Goal: Contribute content: Add original content to the website for others to see

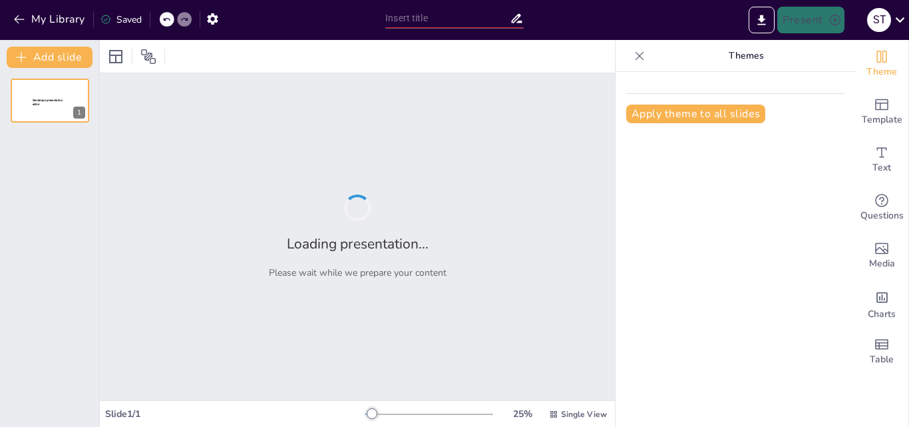
type input "New Sendsteps"
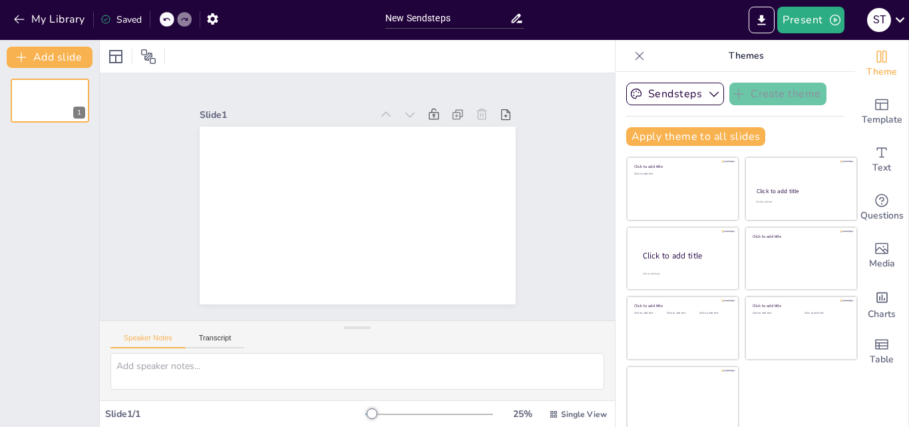
click at [636, 52] on icon at bounding box center [640, 55] width 9 height 9
click at [615, 52] on div at bounding box center [357, 56] width 515 height 33
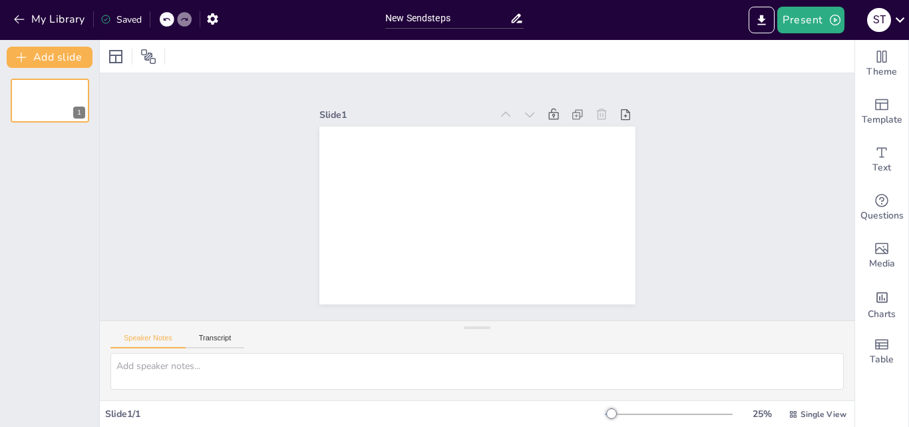
click at [909, 147] on div "Theme Template Text Questions Media Charts Table" at bounding box center [883, 233] width 54 height 387
click at [220, 15] on icon "button" at bounding box center [213, 19] width 14 height 14
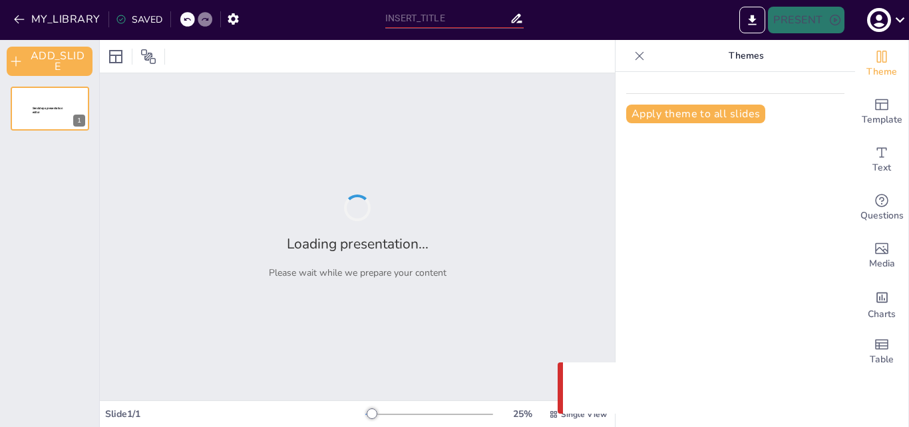
type input "New Sendsteps"
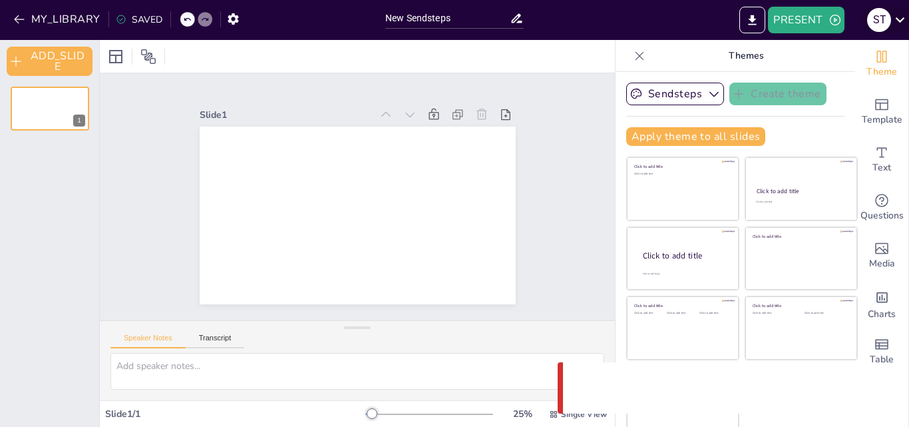
click at [891, 23] on div "S T" at bounding box center [880, 20] width 24 height 24
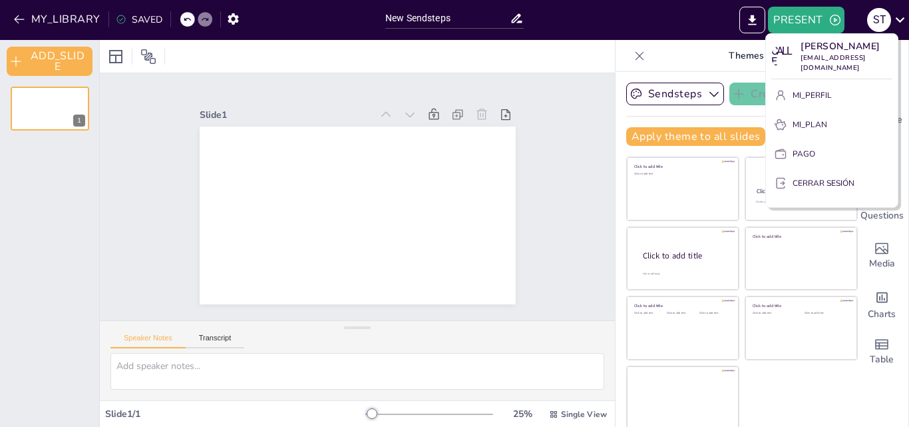
click at [241, 30] on div at bounding box center [454, 213] width 909 height 427
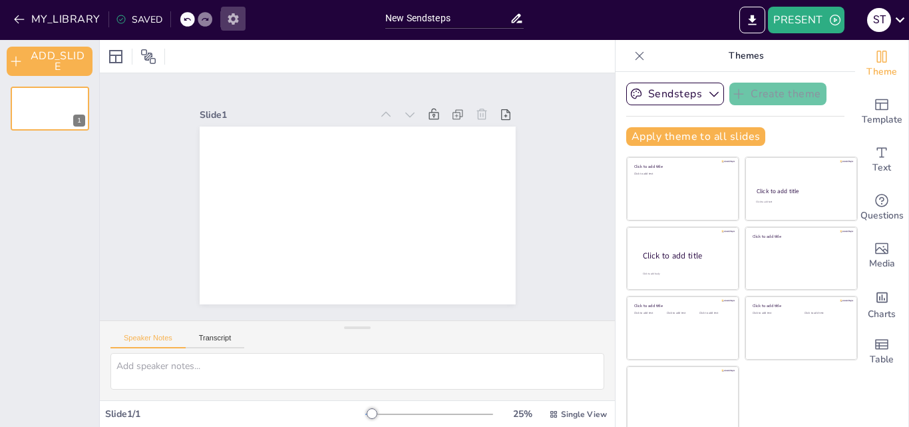
click at [232, 19] on icon "button" at bounding box center [233, 19] width 14 height 14
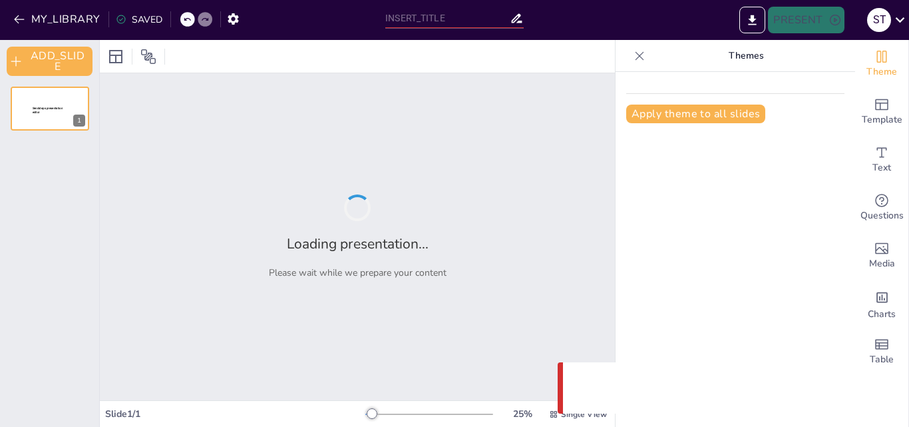
type input "New Sendsteps"
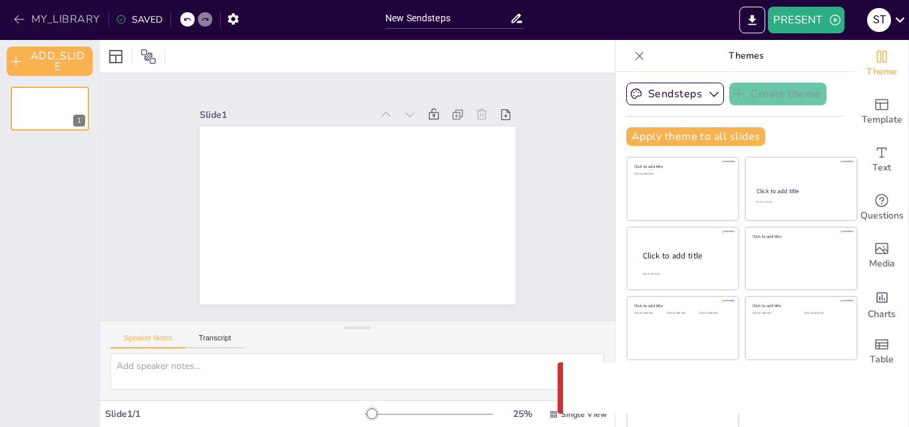
click at [20, 29] on button "MY_LIBRARY" at bounding box center [58, 19] width 96 height 21
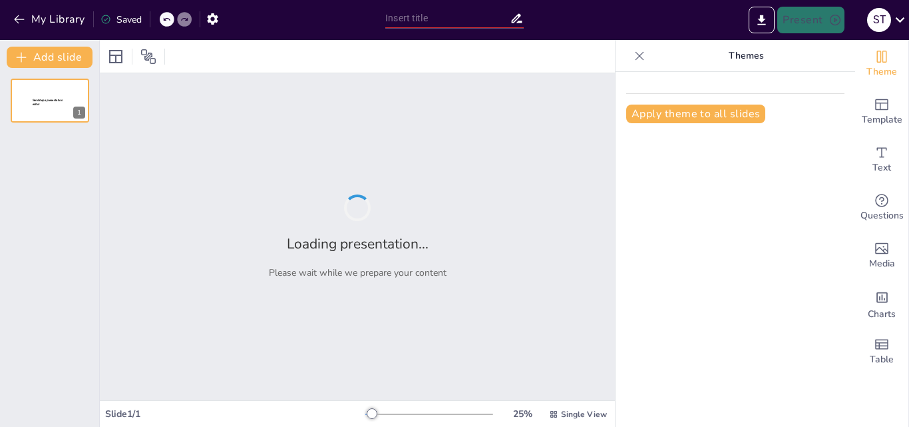
type input "Importancia del Diagnóstico y Tratamiento de la Esquistosomiasis Intestinal en …"
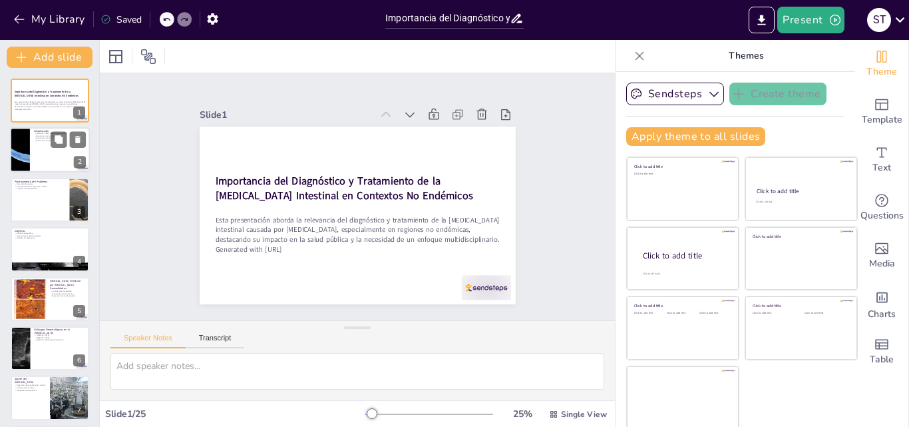
checkbox input "true"
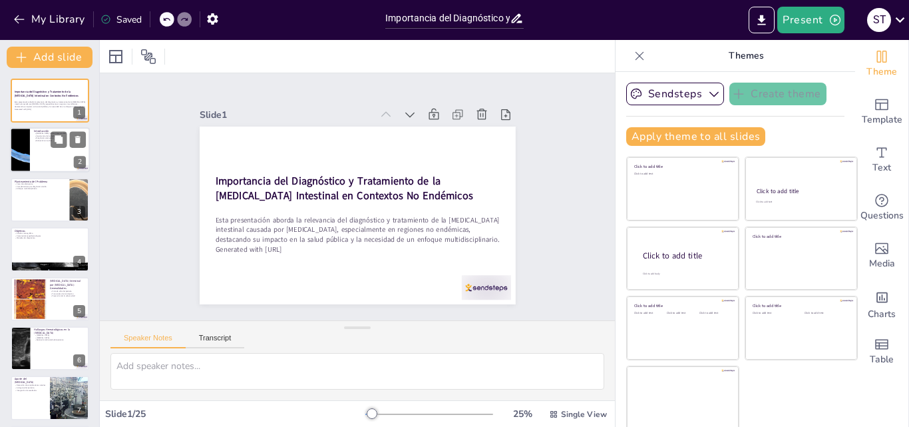
click at [59, 156] on div at bounding box center [50, 150] width 80 height 45
type textarea "La esquistosomiasis es una enfermedad que, aunque no se presenta con frecuencia…"
checkbox input "true"
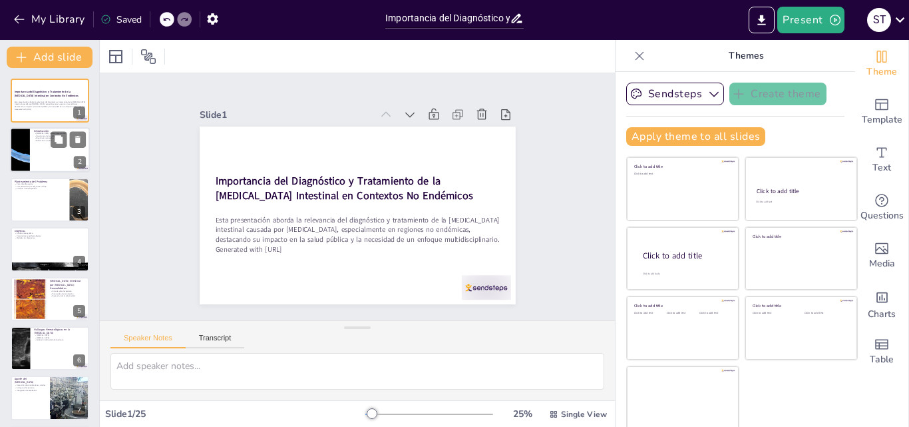
checkbox input "true"
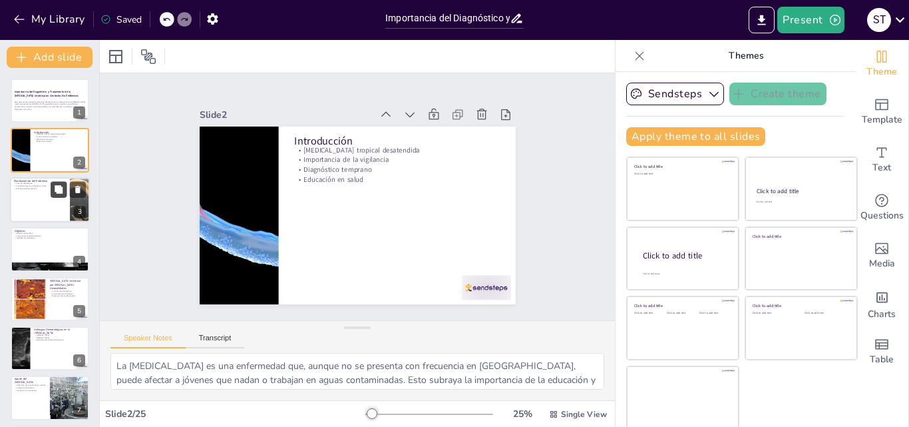
checkbox input "true"
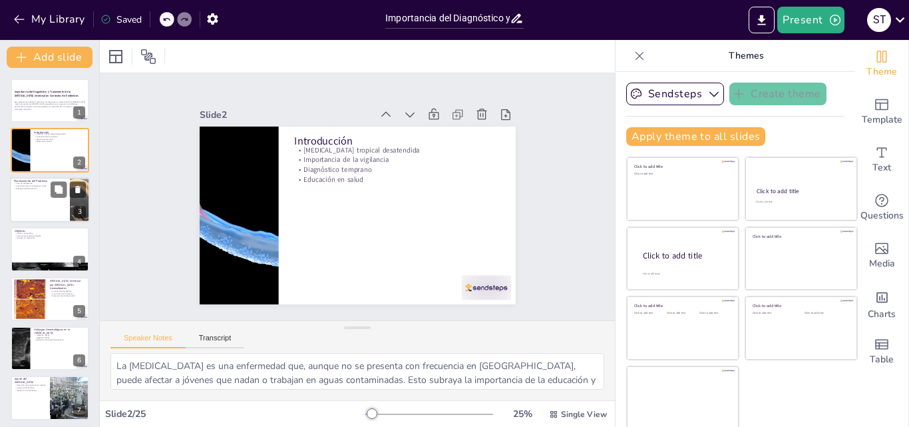
checkbox input "true"
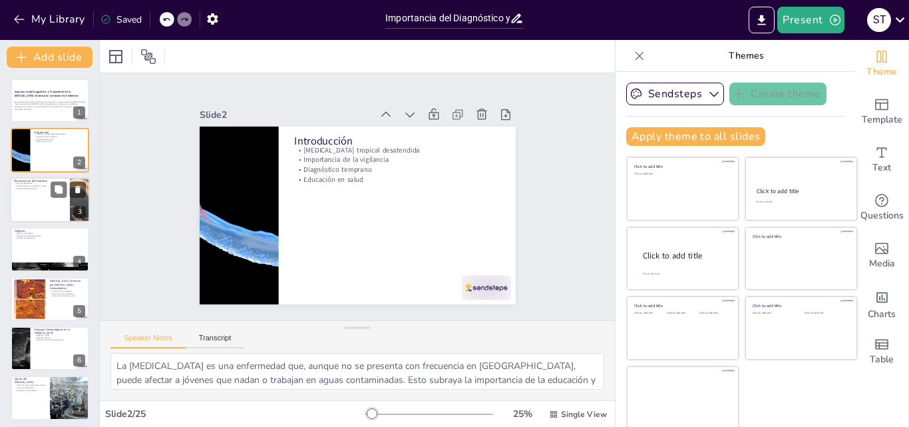
click at [53, 199] on div at bounding box center [50, 199] width 80 height 45
type textarea "Este caso muestra cómo un joven puede estar en riesgo debido a su exposición a …"
checkbox input "true"
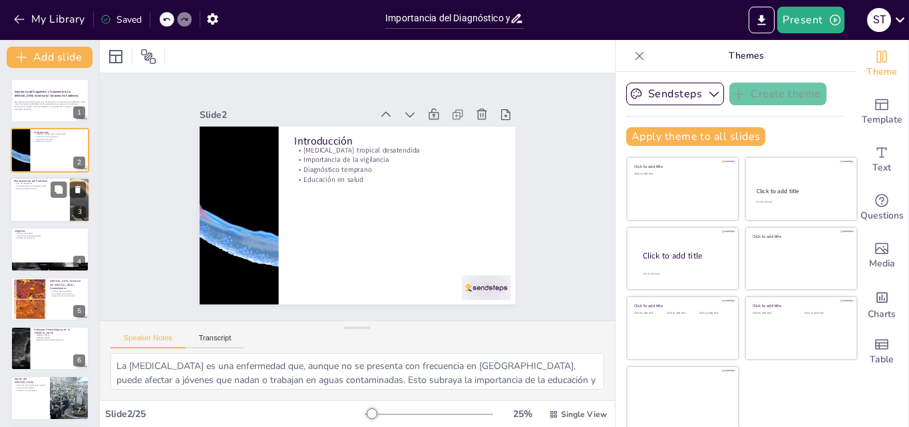
checkbox input "true"
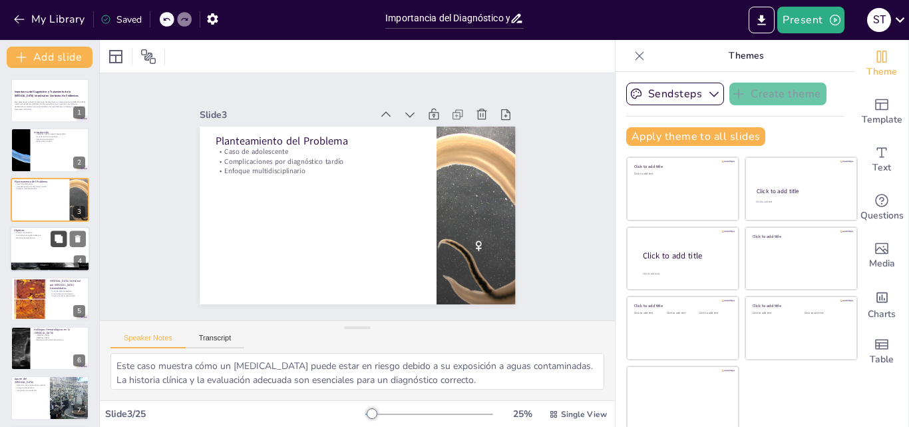
checkbox input "true"
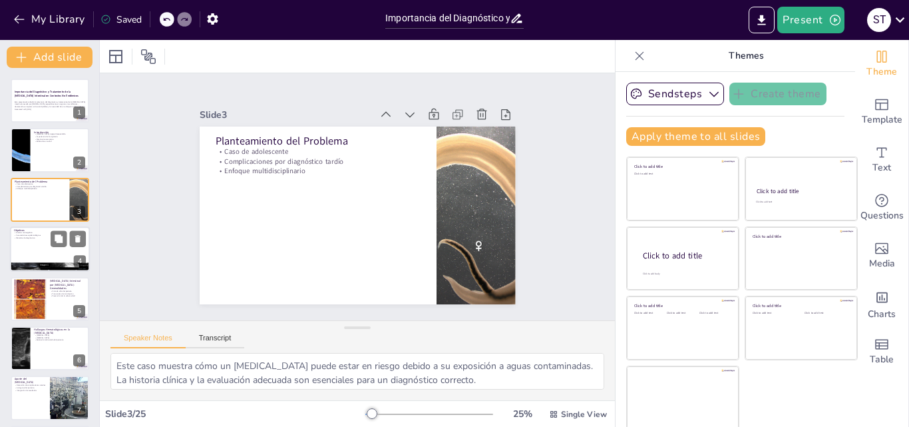
checkbox input "true"
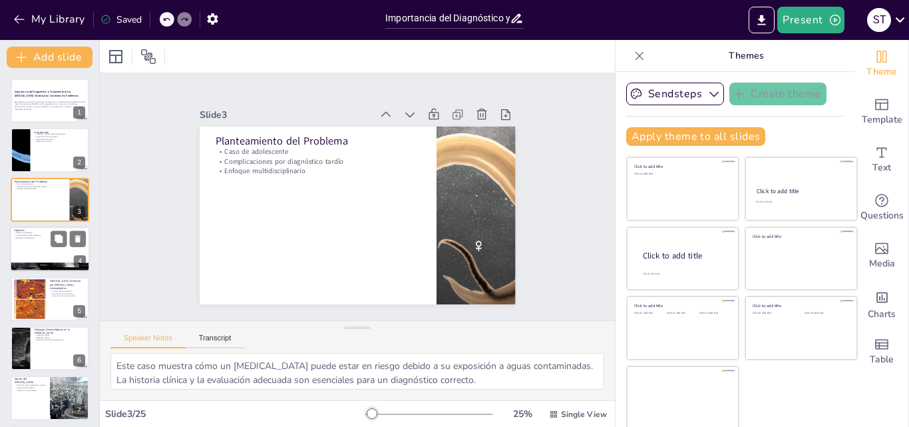
checkbox input "true"
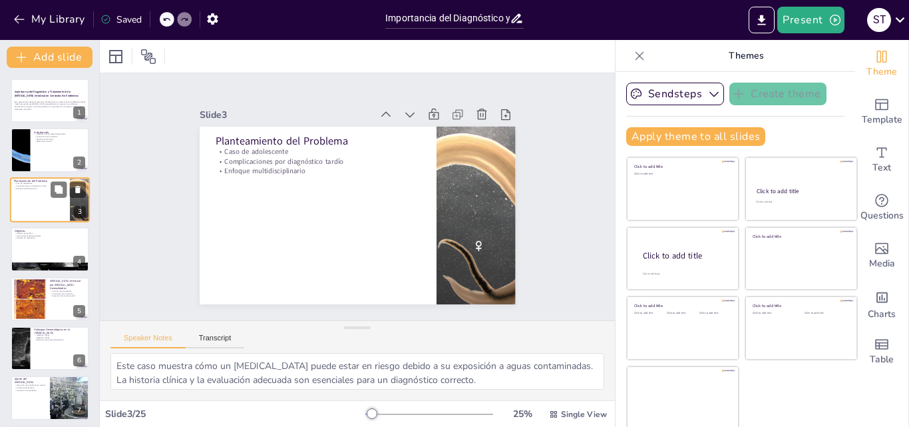
checkbox input "true"
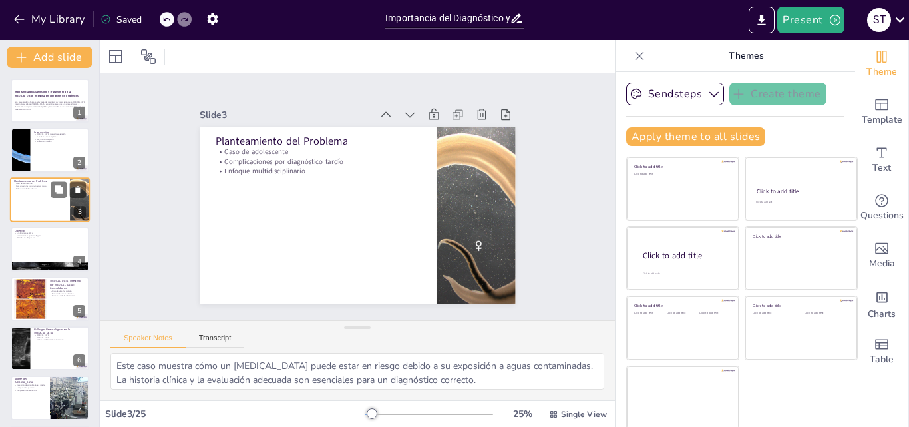
checkbox input "true"
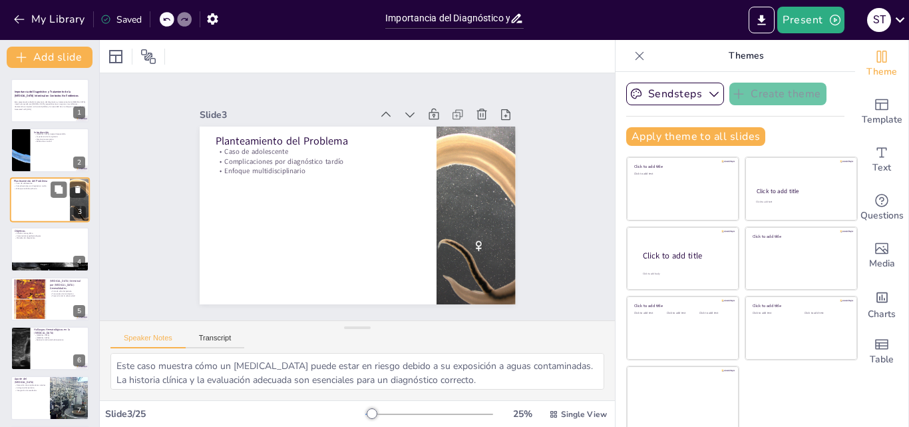
checkbox input "true"
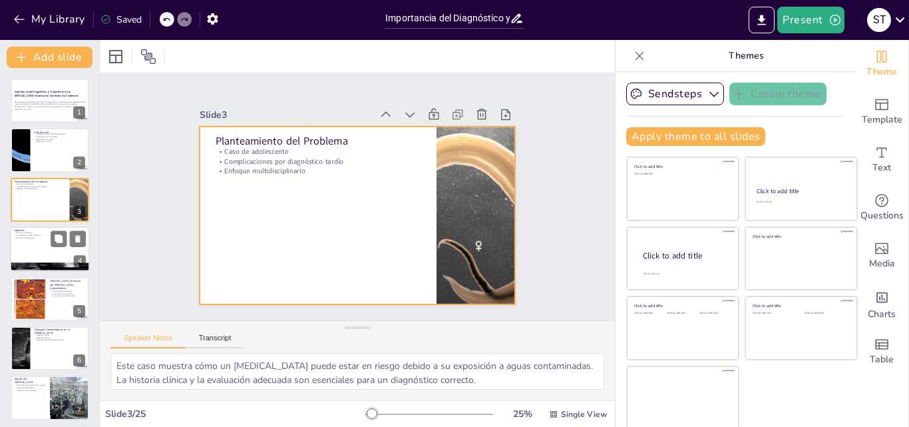
checkbox input "true"
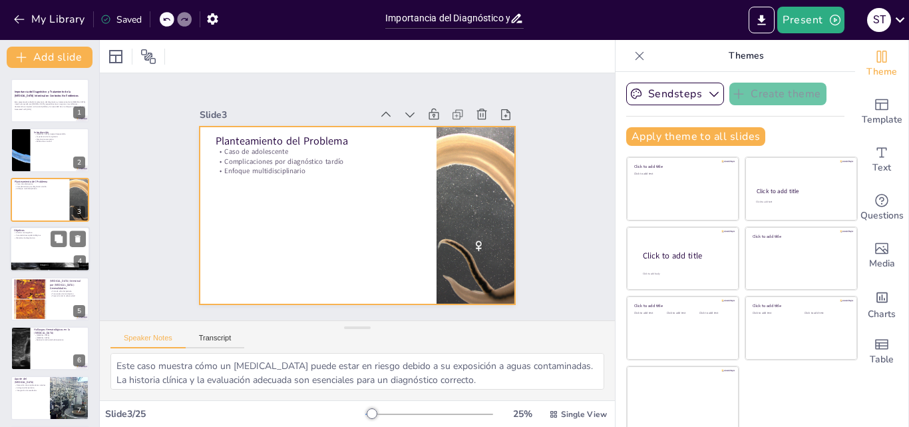
checkbox input "true"
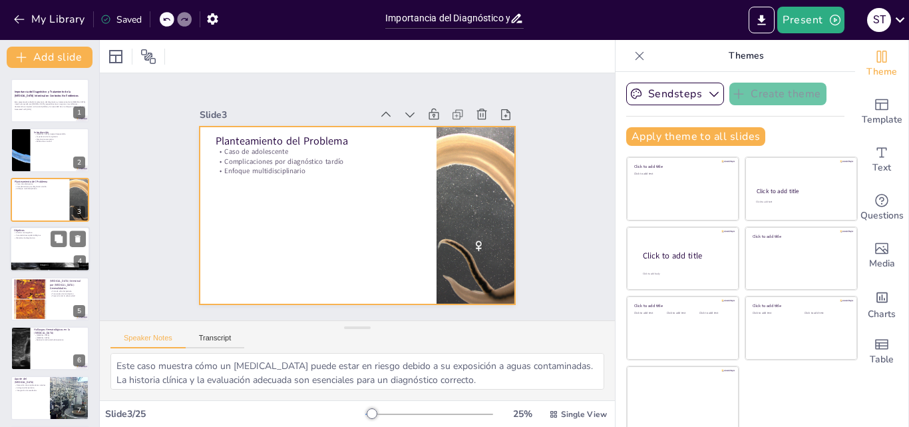
checkbox input "true"
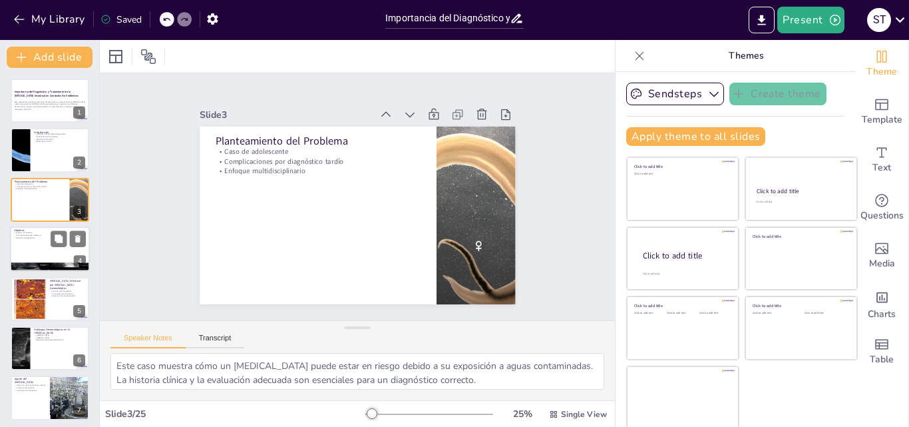
click at [40, 247] on div at bounding box center [50, 248] width 80 height 45
type textarea "El análisis monográfico permite profundizar en un caso específico y extraer lec…"
checkbox input "true"
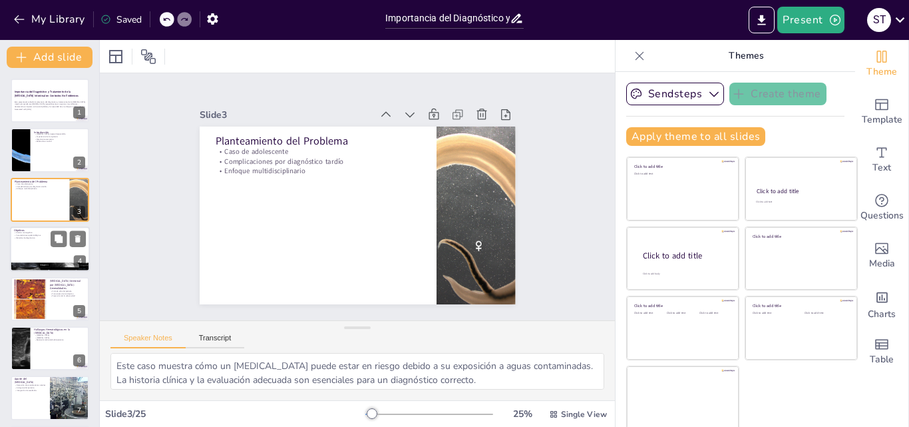
checkbox input "true"
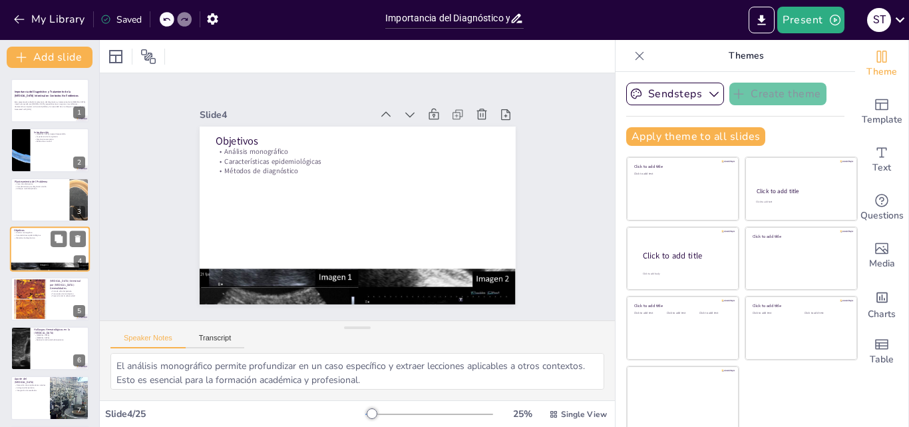
scroll to position [2, 0]
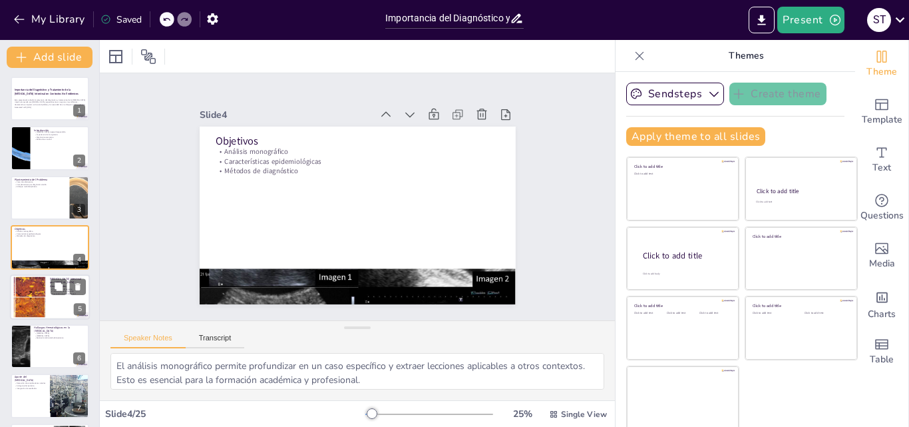
checkbox input "true"
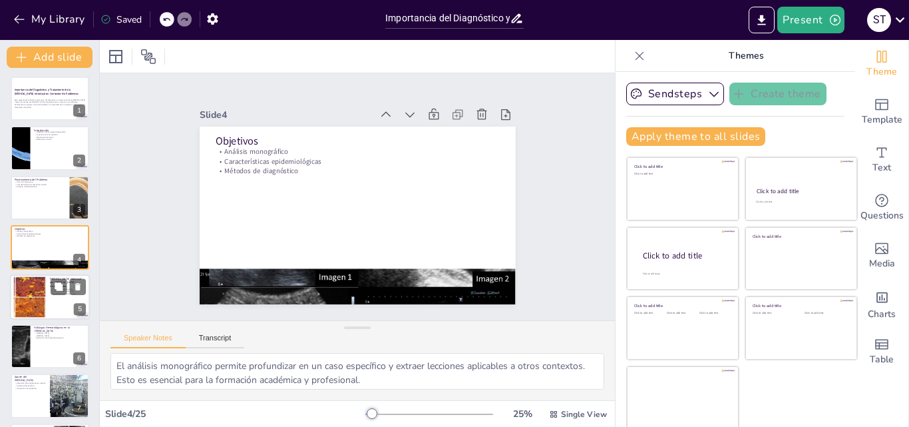
checkbox input "true"
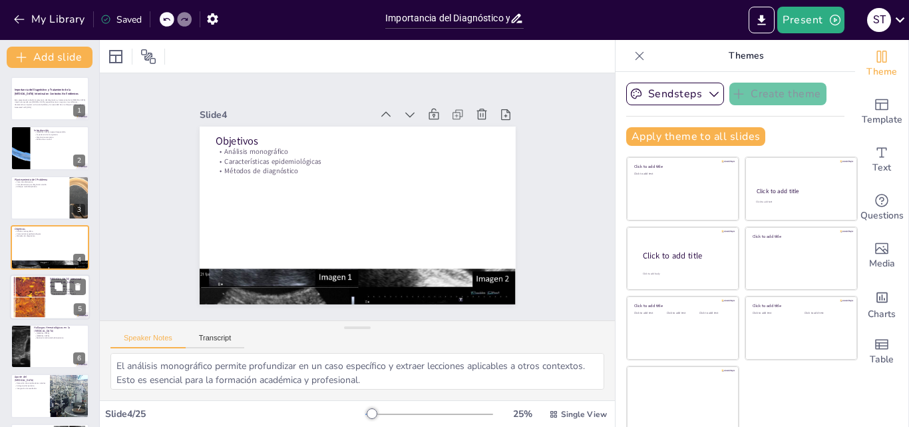
checkbox input "true"
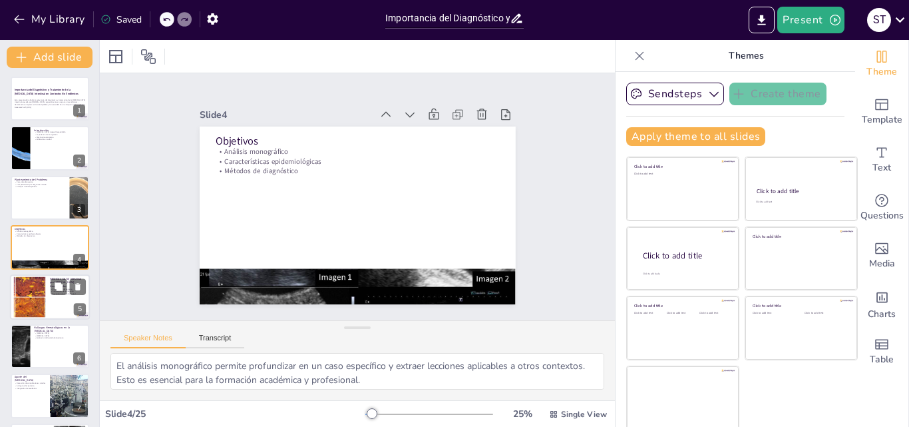
click at [36, 281] on div at bounding box center [29, 296] width 89 height 41
type textarea "Comprender el ciclo de vida de Schistosoma mansoni es crucial para la prevenció…"
checkbox input "true"
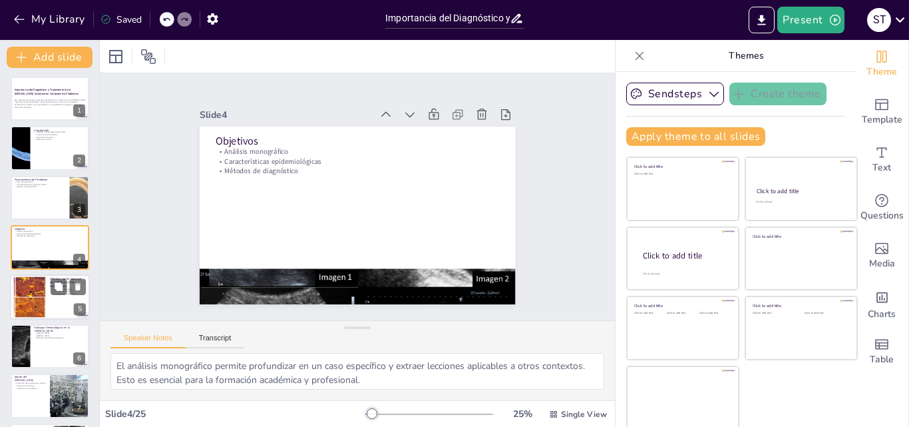
checkbox input "true"
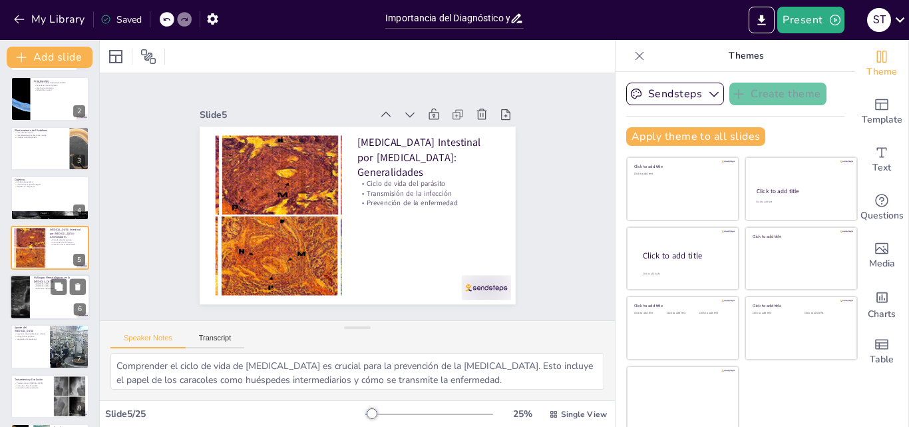
checkbox input "true"
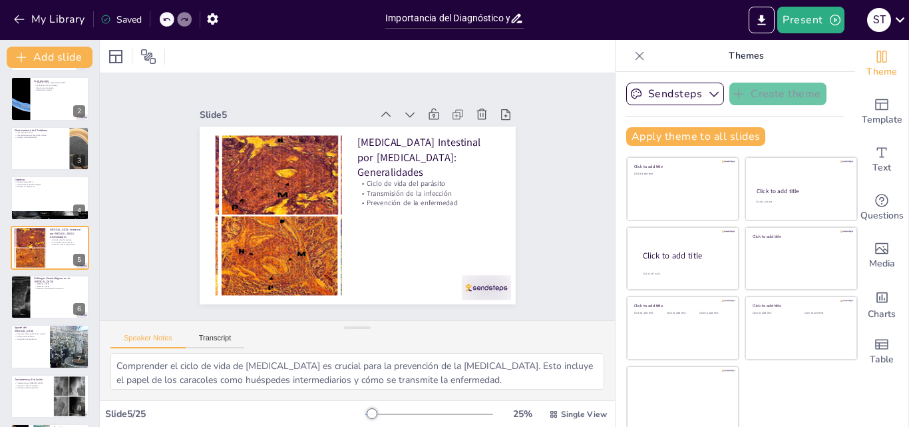
checkbox input "true"
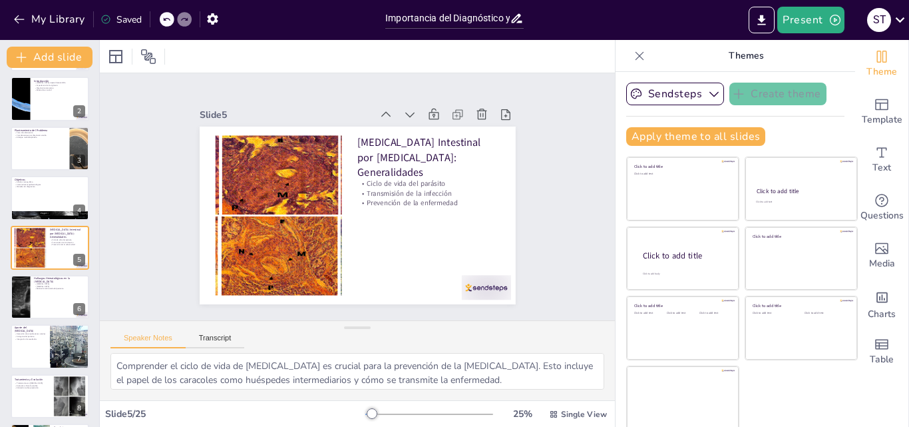
checkbox input "true"
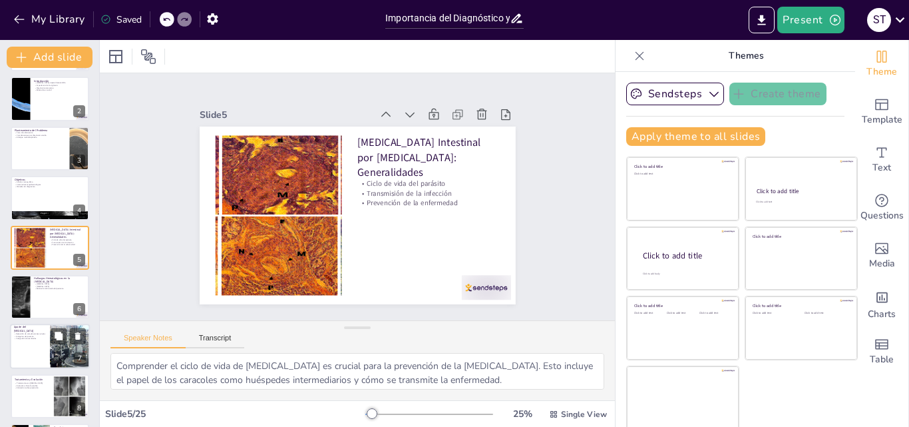
checkbox input "true"
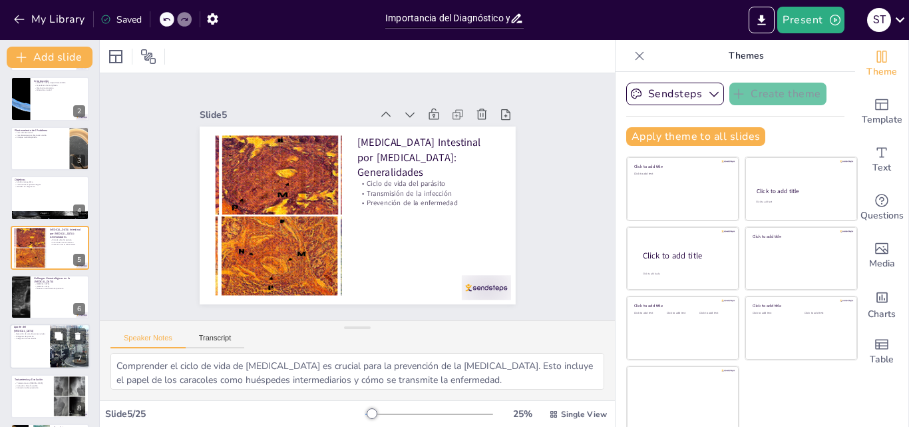
checkbox input "true"
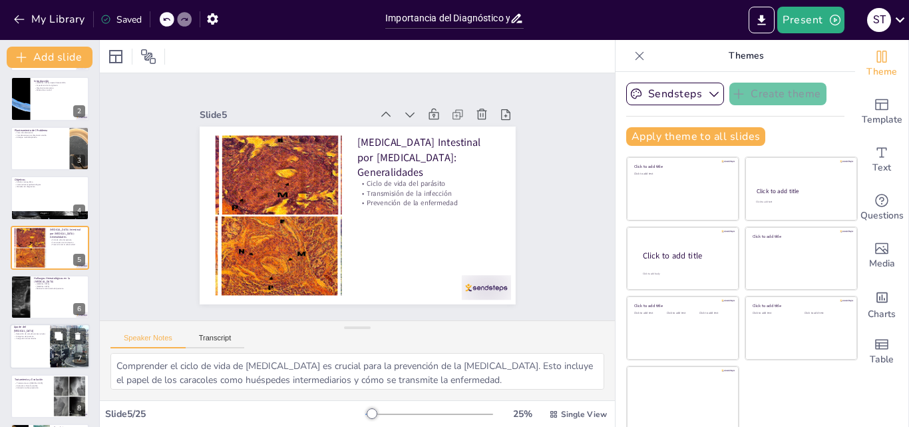
click at [39, 328] on p "Aporte del Uroanálisis" at bounding box center [30, 329] width 32 height 7
type textarea "El uroanálisis es esencial para identificar complicaciones renales que pueden s…"
checkbox input "true"
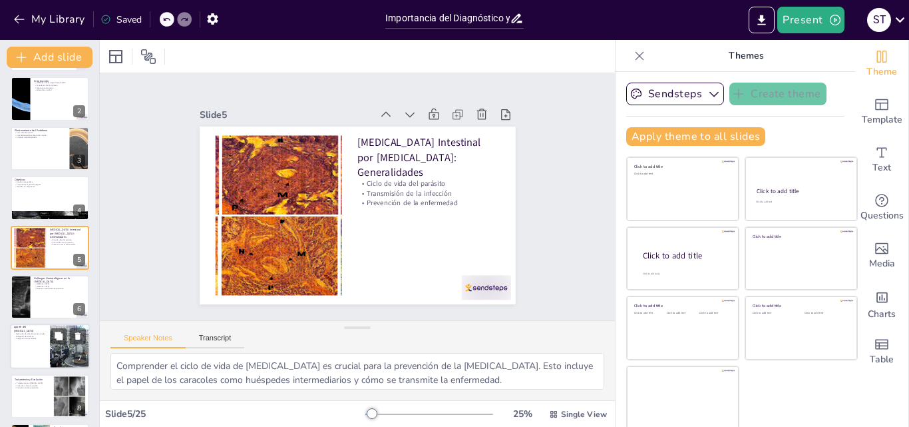
checkbox input "true"
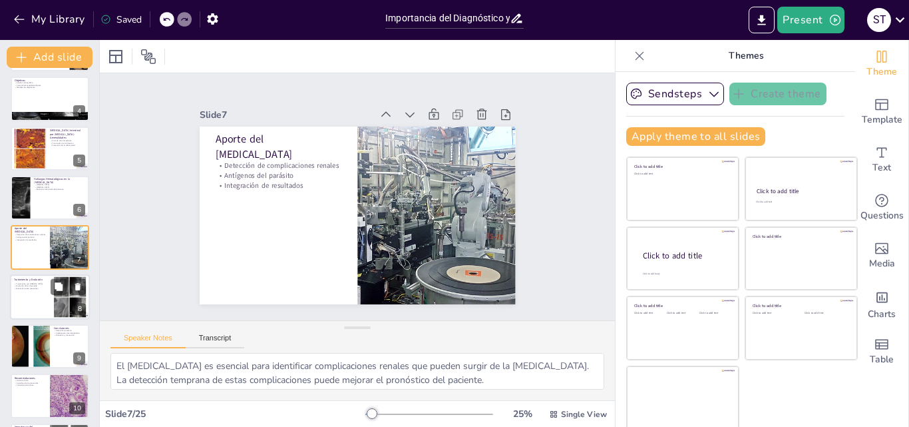
checkbox input "true"
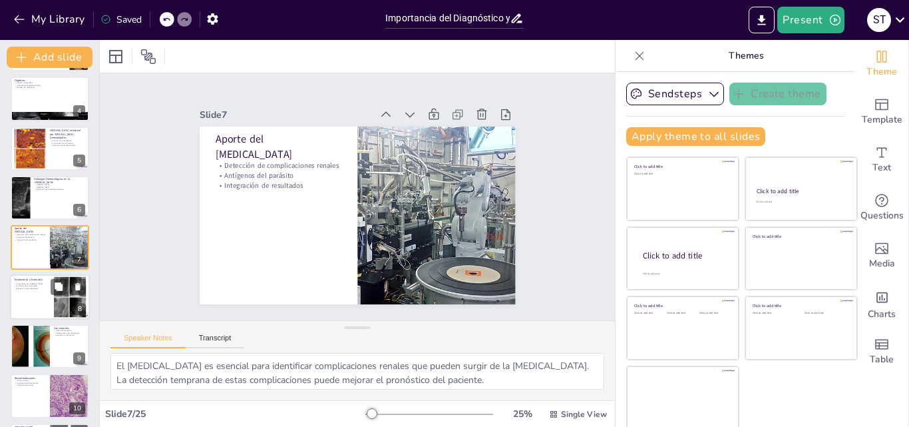
checkbox input "true"
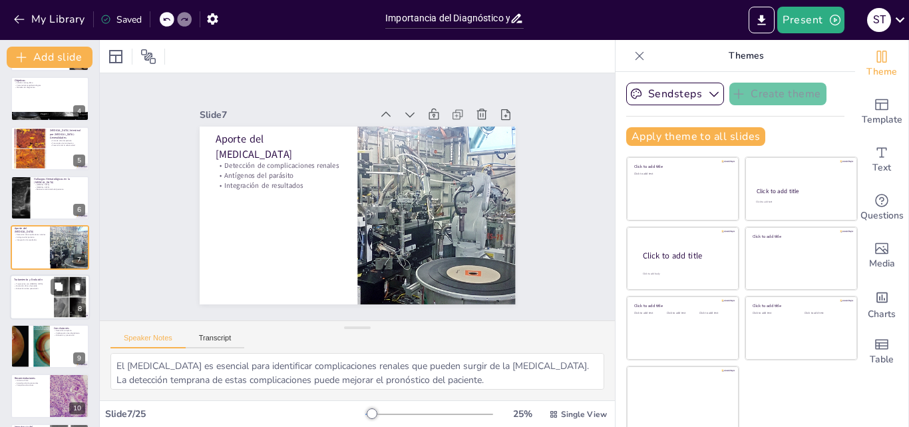
click at [33, 299] on div at bounding box center [50, 296] width 80 height 45
type textarea "El praziquantel es el tratamiento de elección para la esquistosomiasis y ha dem…"
checkbox input "true"
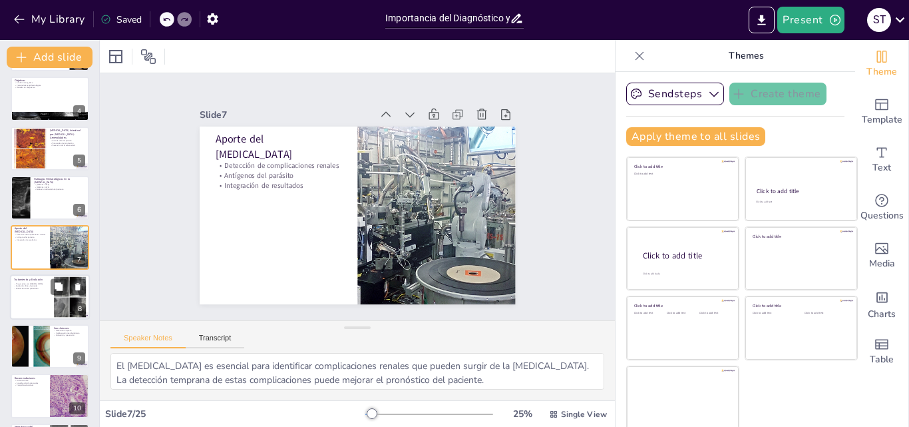
checkbox input "true"
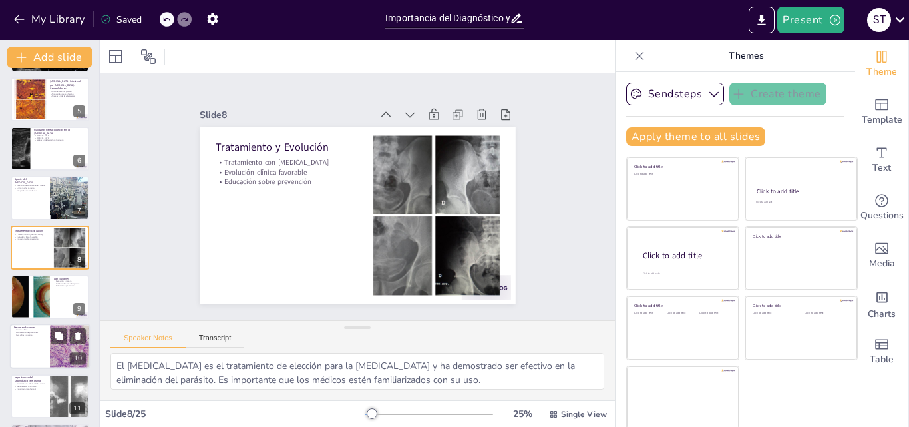
checkbox input "true"
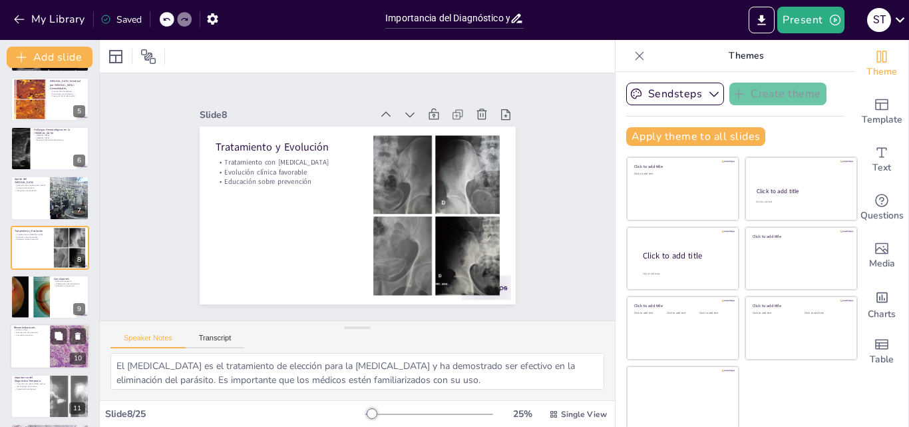
checkbox input "true"
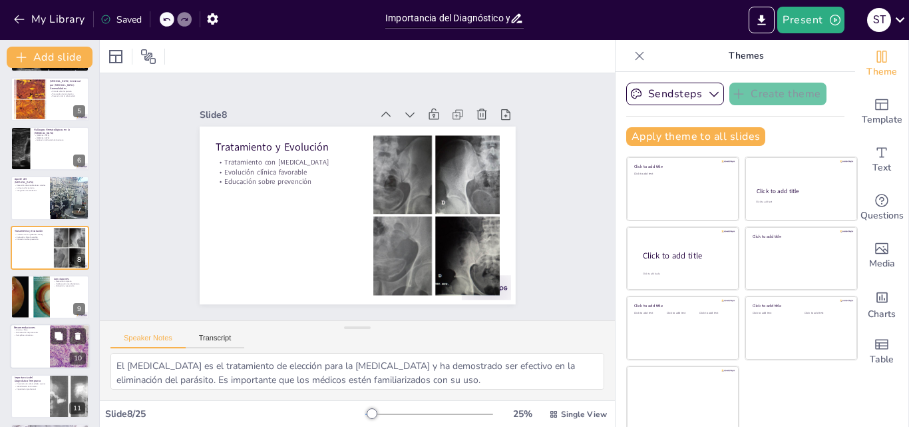
click at [35, 330] on p "Historia clínica" at bounding box center [30, 330] width 32 height 3
type textarea "Incluir la exposición a aguas dulces en la historia clínica es fundamental para…"
checkbox input "true"
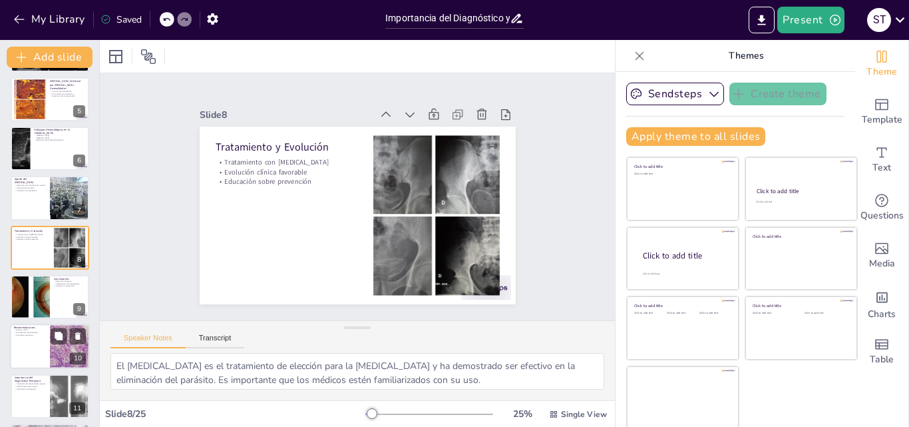
checkbox input "true"
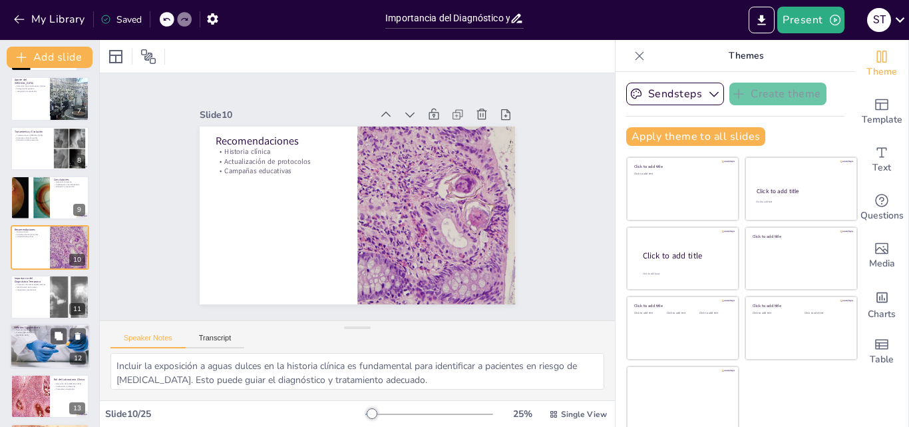
checkbox input "true"
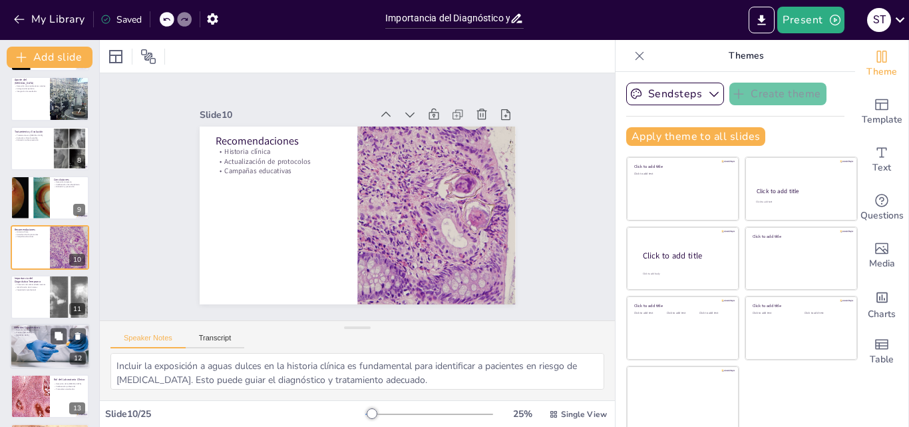
checkbox input "true"
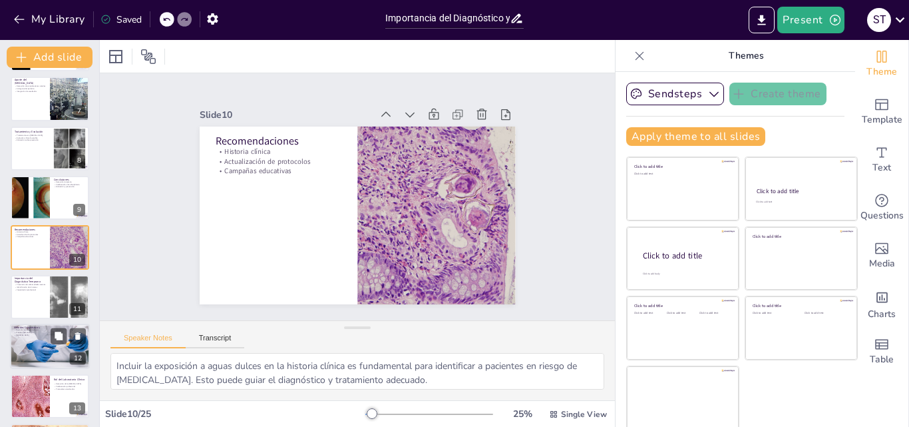
click at [35, 362] on div at bounding box center [50, 346] width 80 height 59
type textarea "El examen coproparasitológico es esencial para detectar la presencia de huevos …"
checkbox input "true"
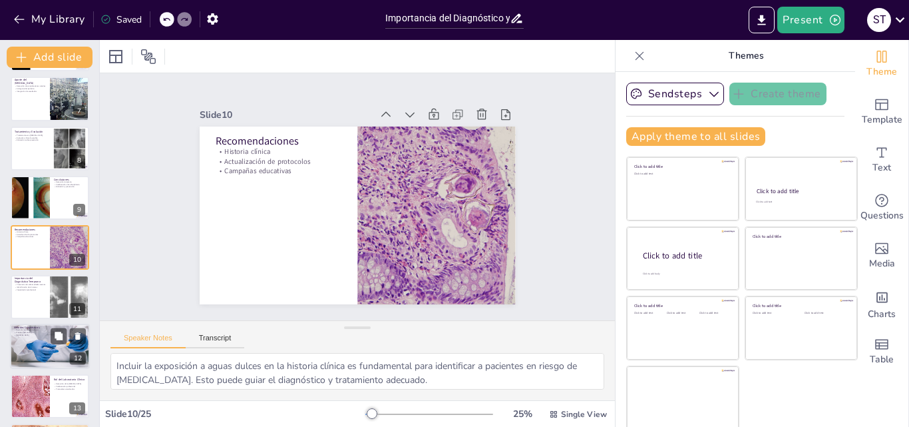
checkbox input "true"
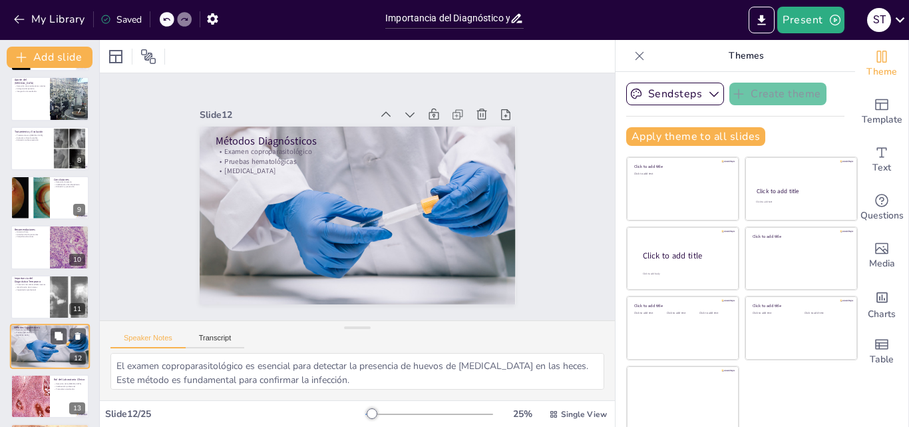
scroll to position [398, 0]
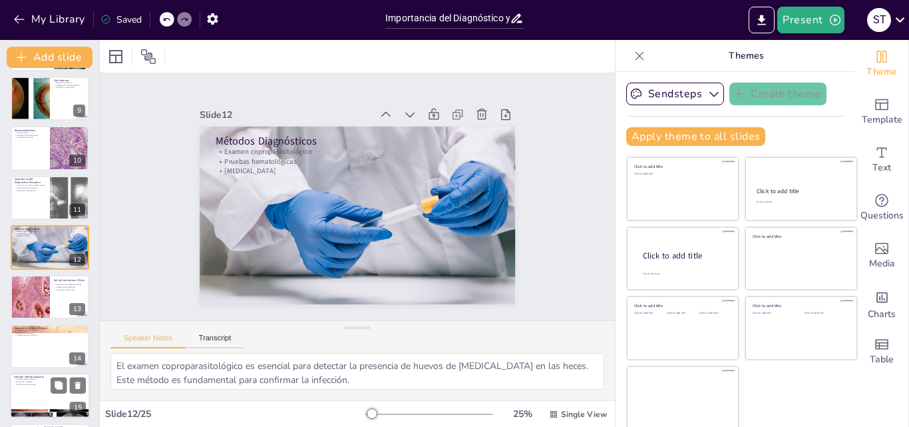
checkbox input "true"
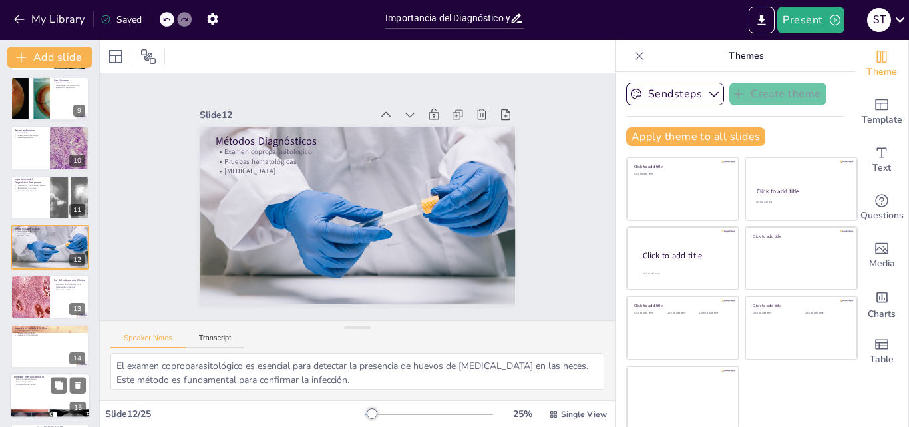
checkbox input "true"
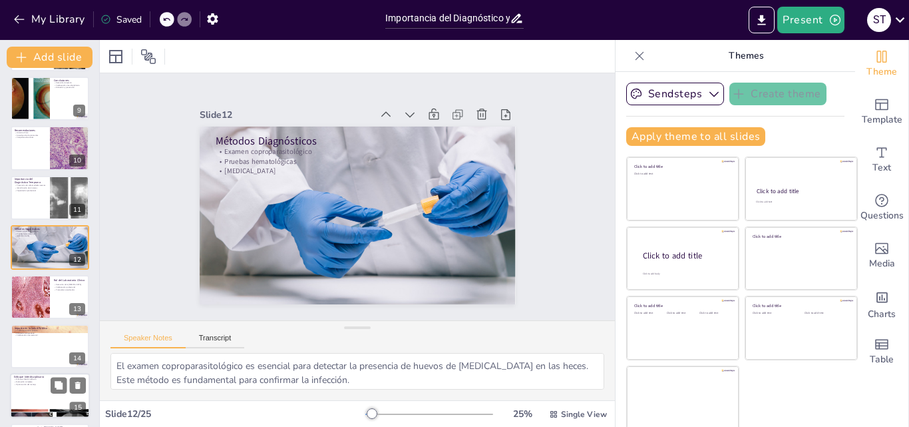
checkbox input "true"
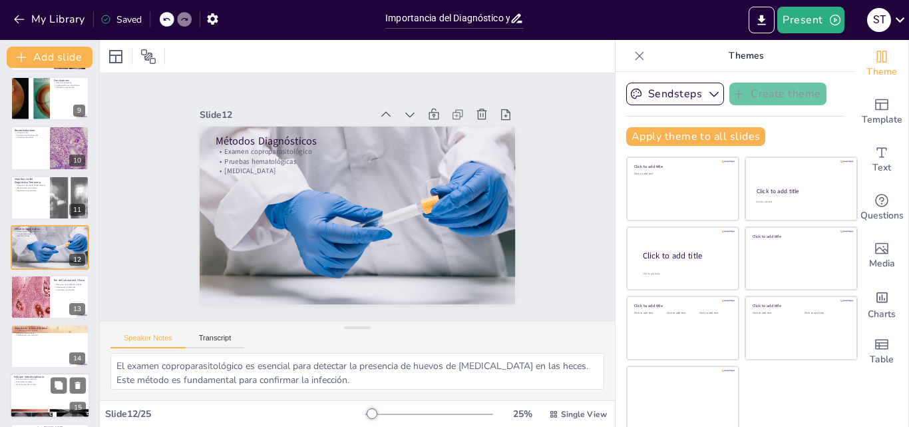
checkbox input "true"
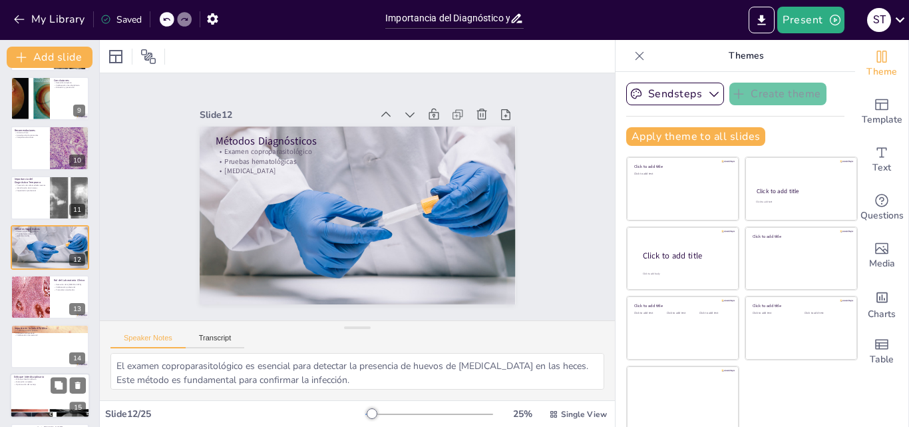
click at [35, 383] on p "Optimización del manejo" at bounding box center [50, 384] width 72 height 3
type textarea "Un enfoque interdisciplinario permite integrar diferentes perspectivas y conoci…"
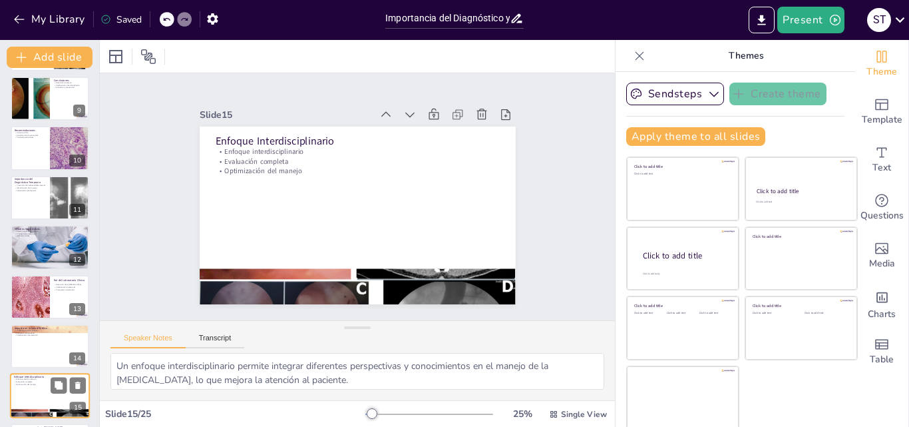
scroll to position [547, 0]
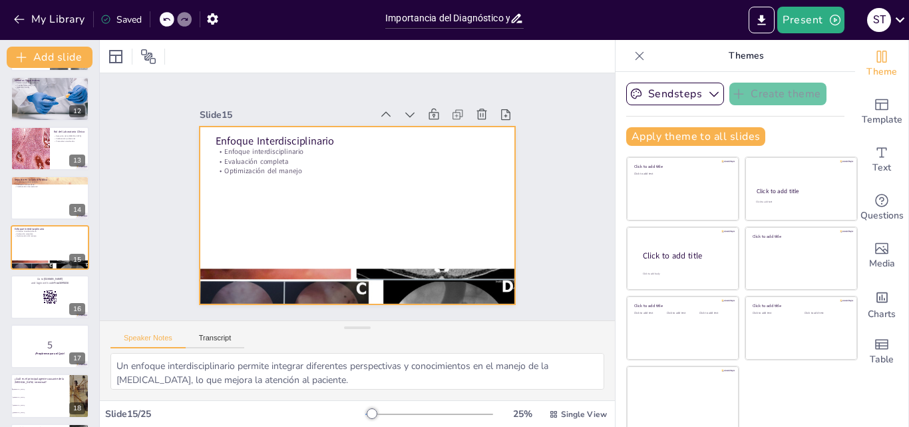
click at [278, 222] on div at bounding box center [353, 215] width 346 height 240
click at [43, 339] on p "5" at bounding box center [50, 345] width 72 height 15
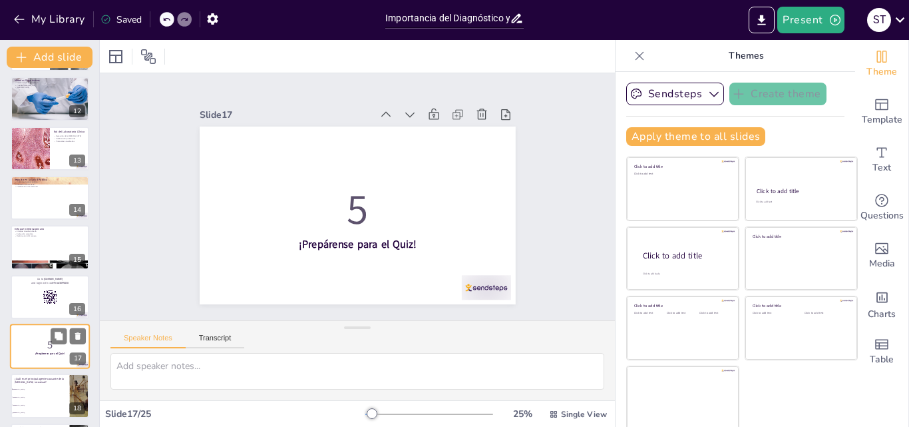
scroll to position [646, 0]
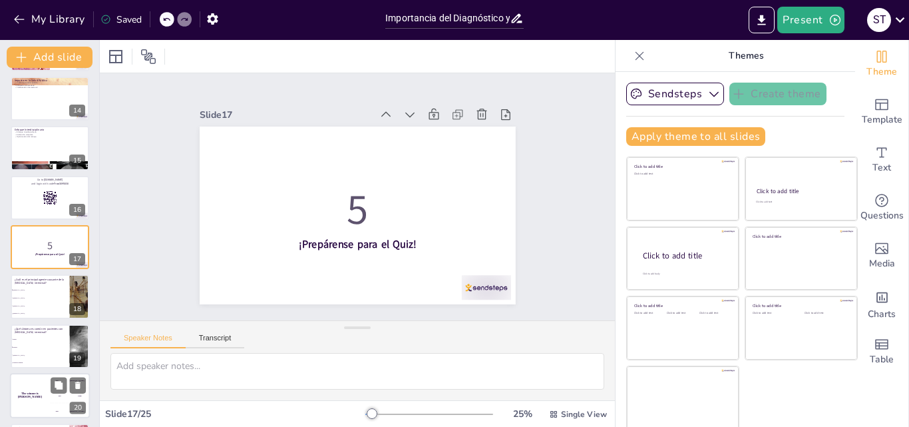
click at [43, 373] on div "The winner is Niels 🏆 100 Hasan 200 Jaap 300 Niels 20" at bounding box center [50, 395] width 80 height 45
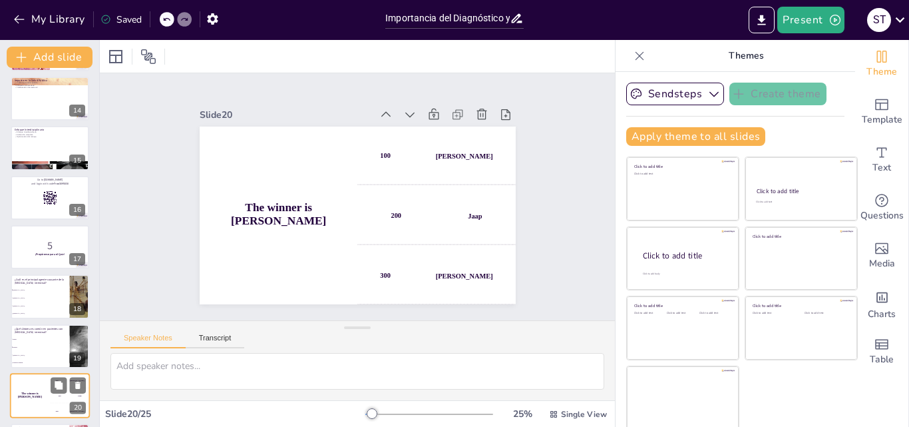
scroll to position [794, 0]
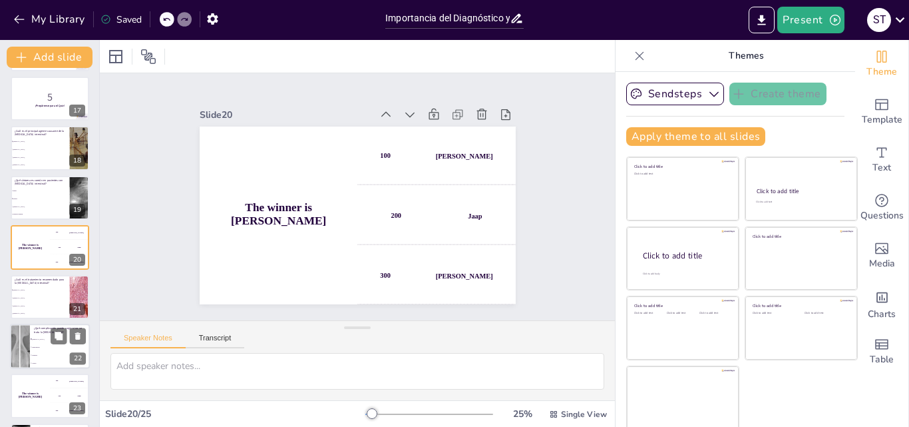
click at [47, 350] on li "Hipertensión" at bounding box center [60, 347] width 60 height 8
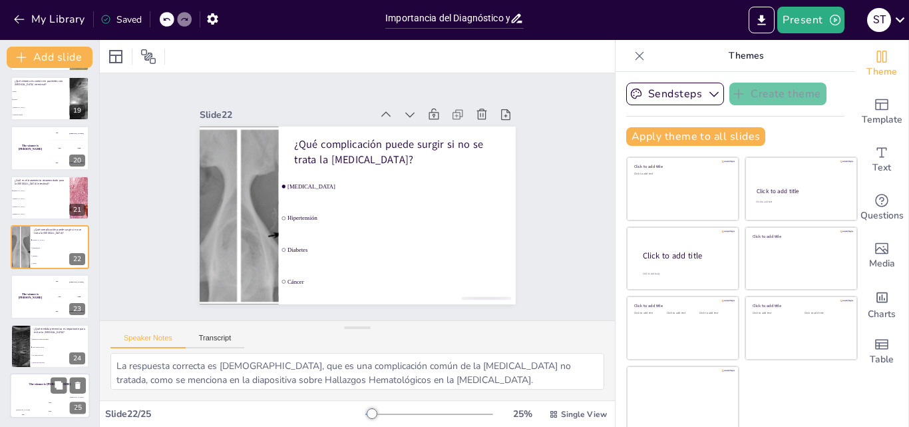
click at [43, 390] on div "The winner is Niels 🏆" at bounding box center [50, 384] width 80 height 23
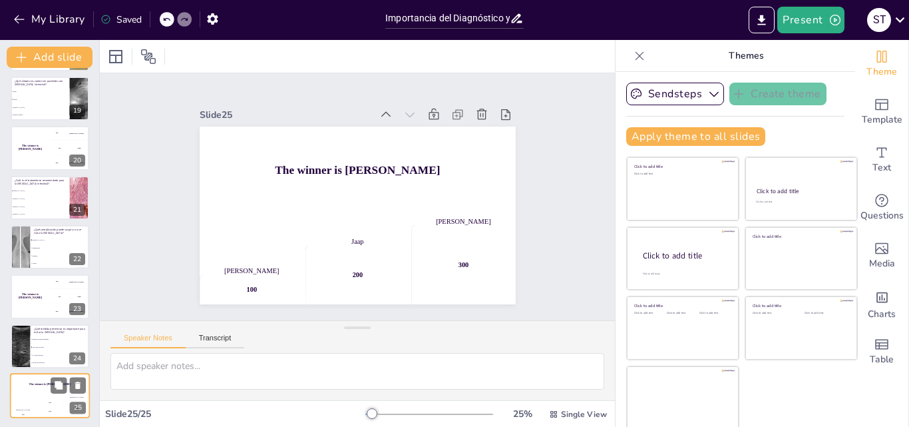
scroll to position [895, 0]
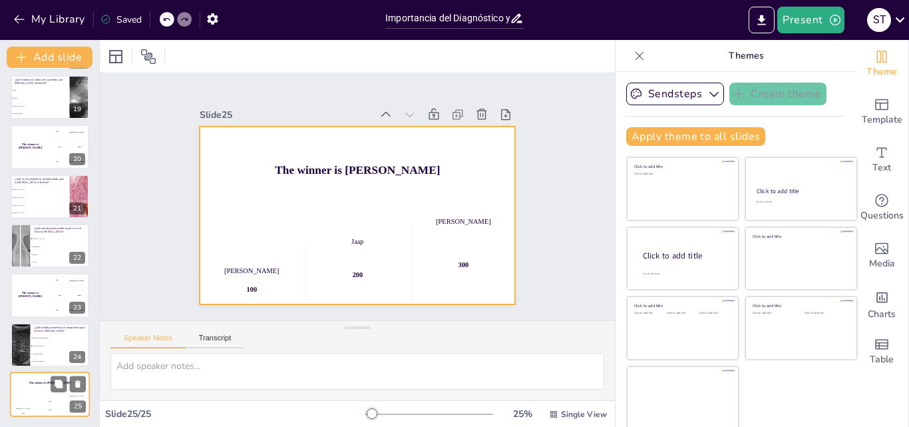
click at [45, 402] on div "200" at bounding box center [50, 409] width 27 height 15
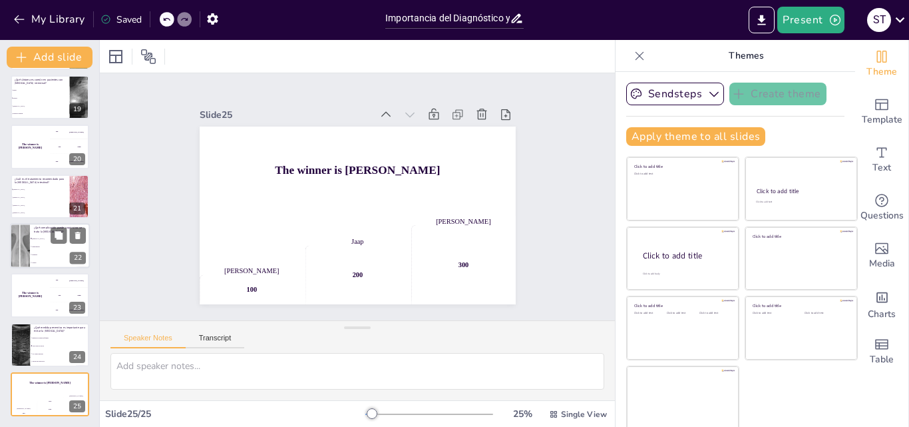
click at [39, 246] on span "Hipertensión" at bounding box center [60, 247] width 57 height 2
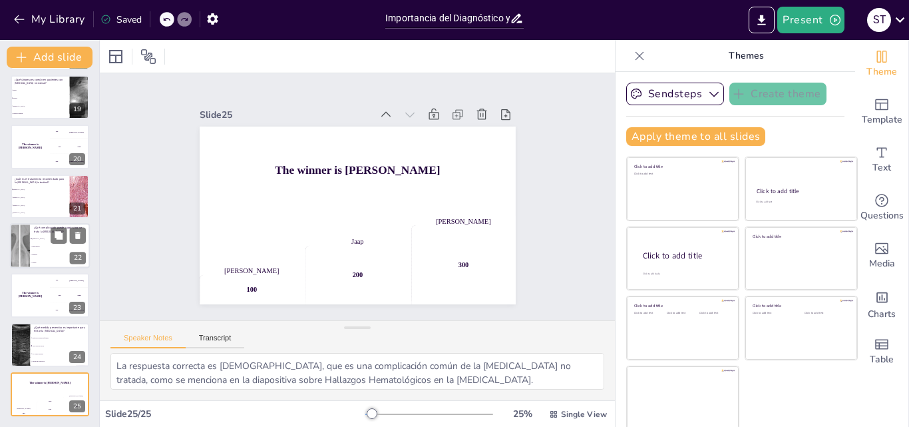
scroll to position [893, 0]
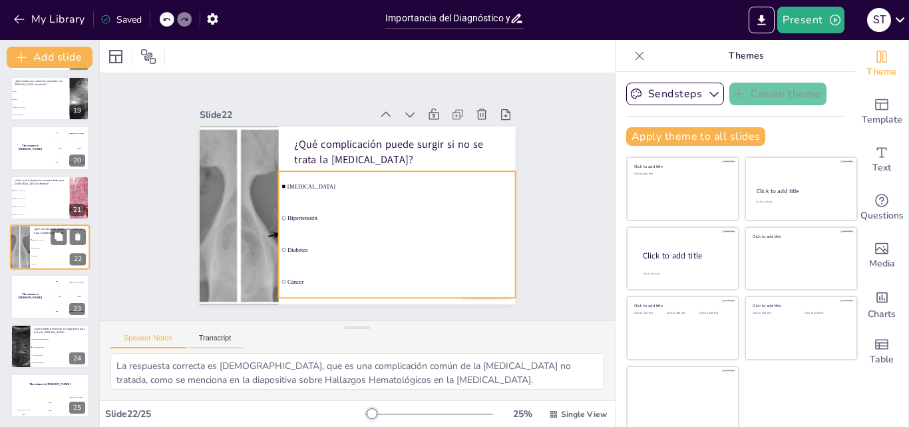
click at [40, 240] on span "Anemia" at bounding box center [60, 240] width 57 height 2
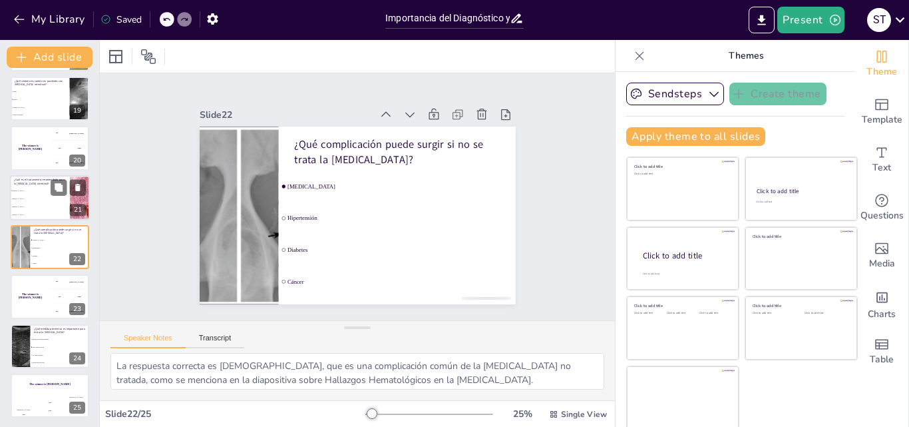
click at [39, 208] on li "Albendazol" at bounding box center [40, 206] width 60 height 8
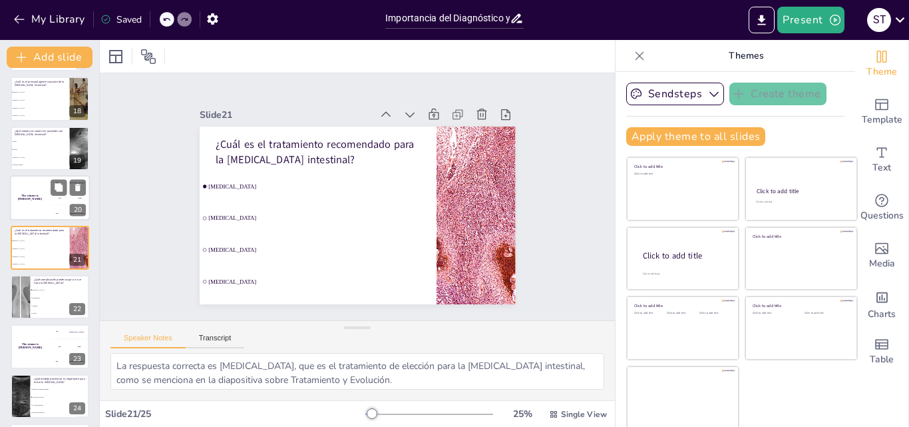
click at [41, 178] on div "The winner is Niels 🏆" at bounding box center [30, 197] width 40 height 45
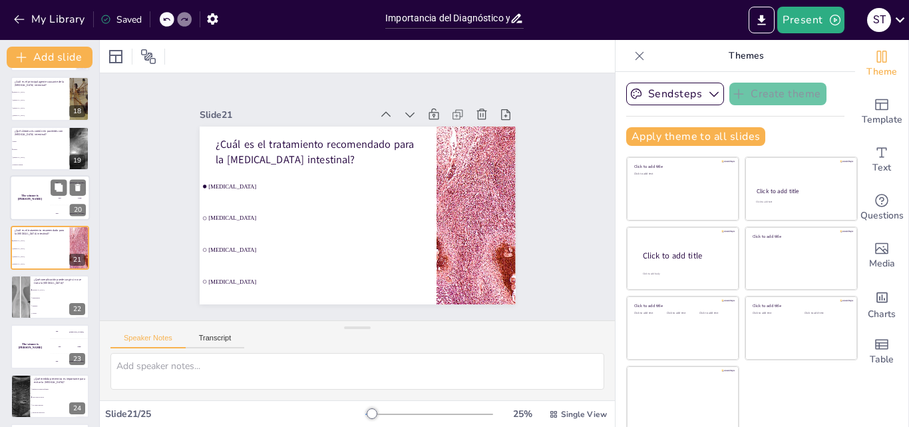
scroll to position [794, 0]
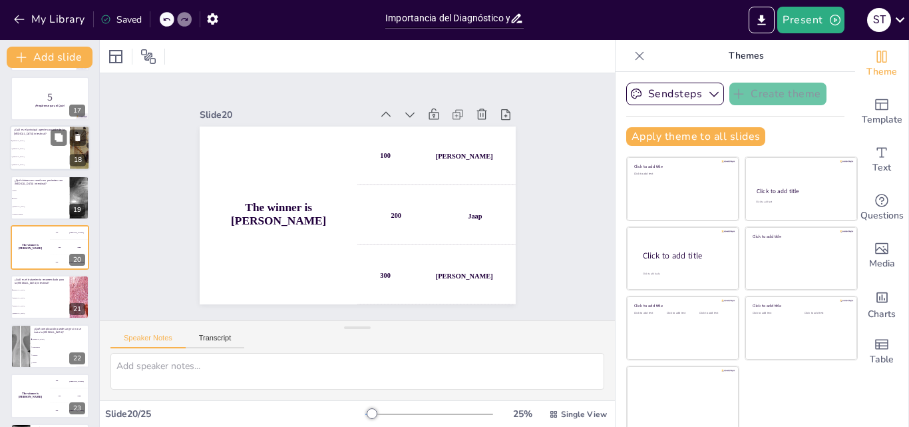
click at [41, 149] on span "Schistosoma haematobium" at bounding box center [40, 149] width 57 height 2
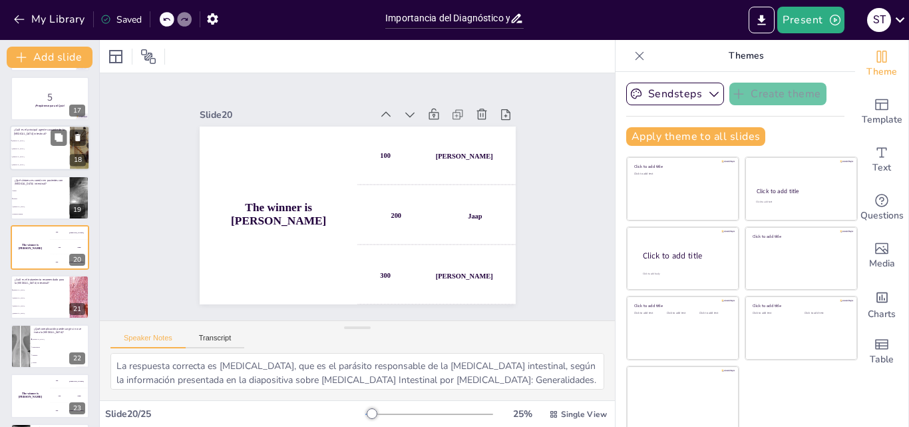
scroll to position [695, 0]
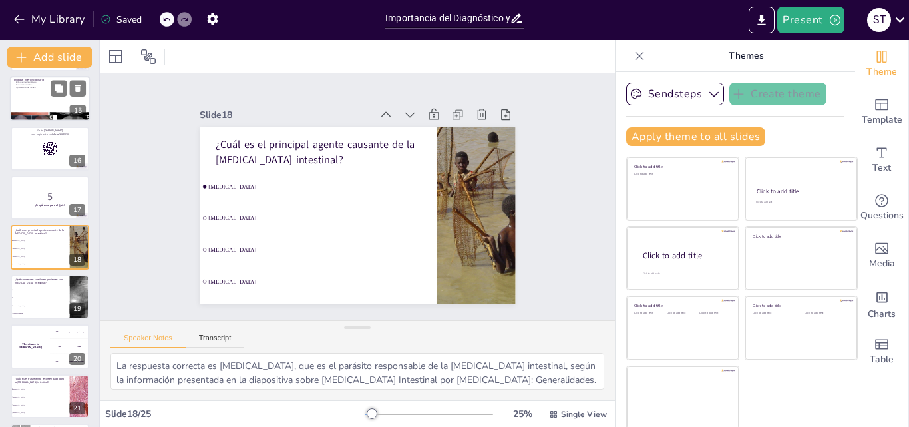
click at [41, 119] on div at bounding box center [50, 117] width 80 height 61
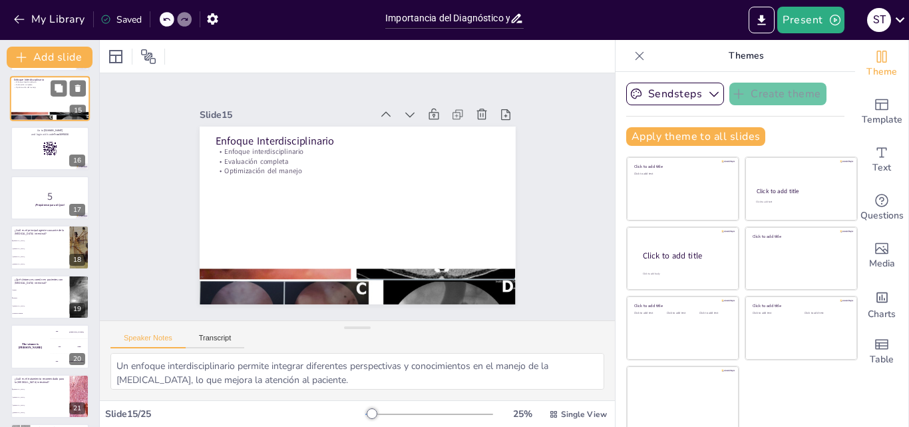
scroll to position [547, 0]
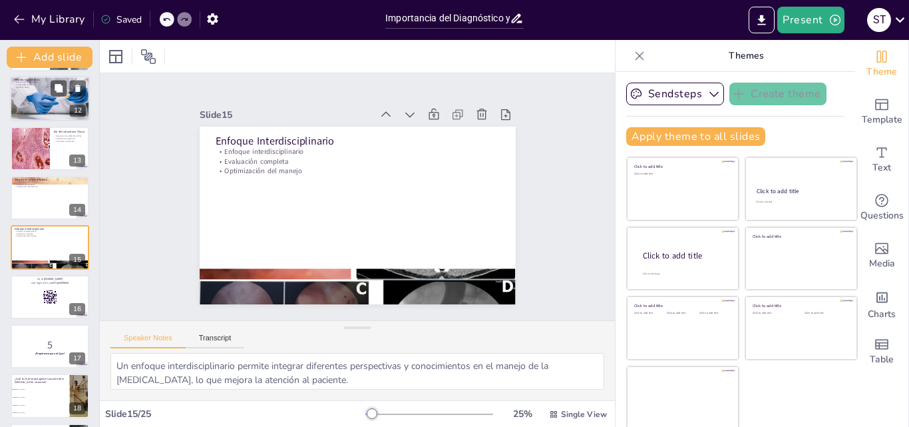
click at [37, 97] on div at bounding box center [50, 98] width 80 height 59
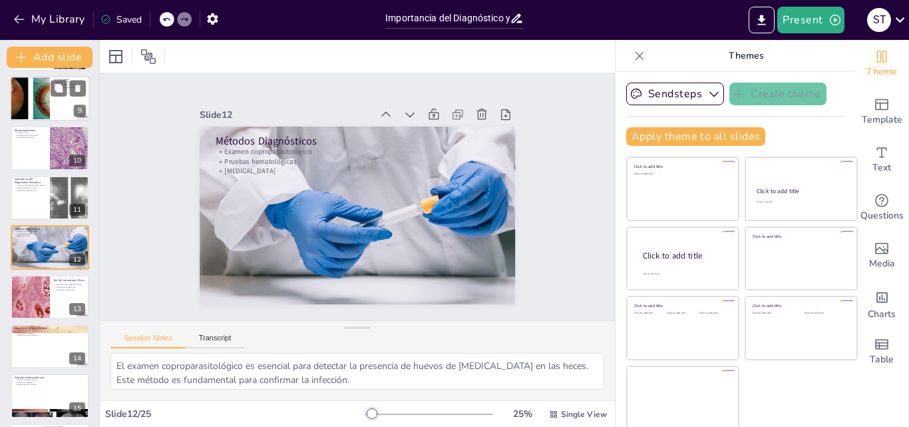
click at [38, 95] on div at bounding box center [30, 98] width 118 height 45
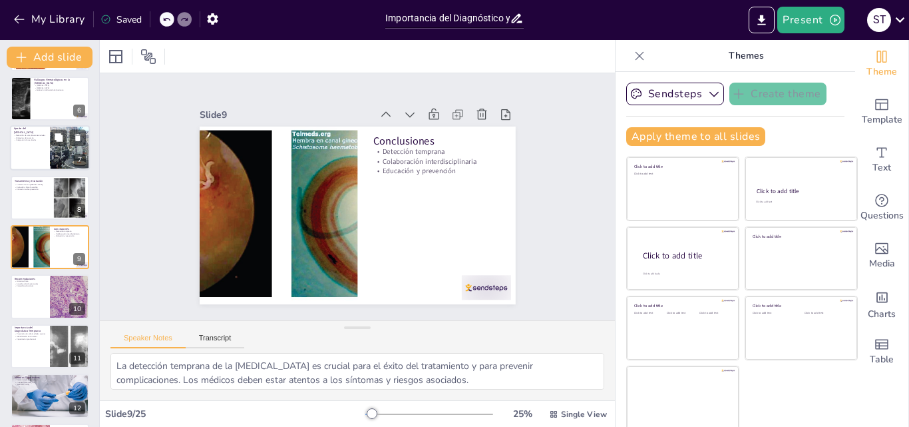
click at [34, 148] on div at bounding box center [50, 148] width 80 height 45
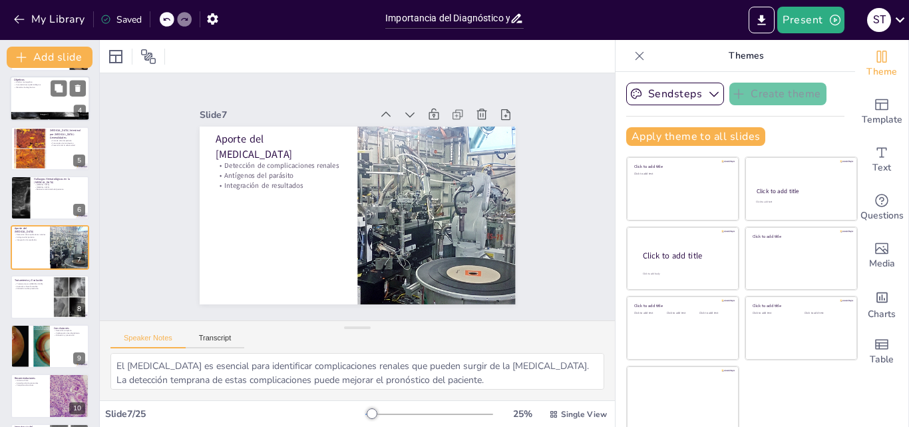
click at [42, 110] on div at bounding box center [50, 98] width 80 height 45
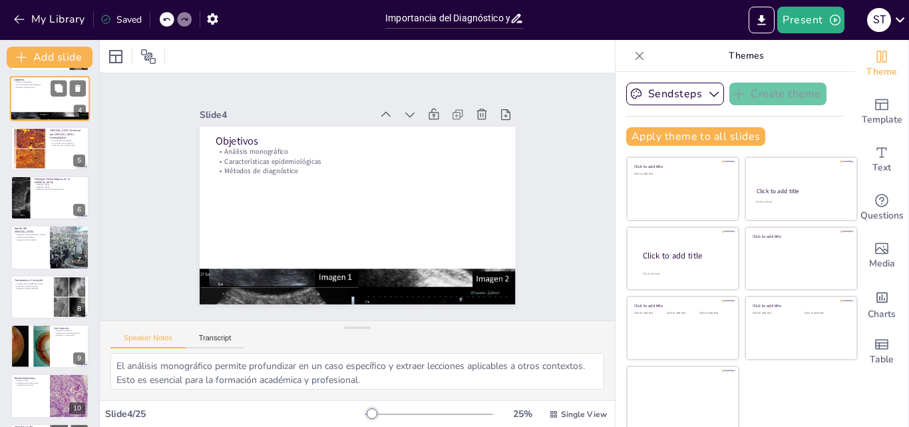
scroll to position [2, 0]
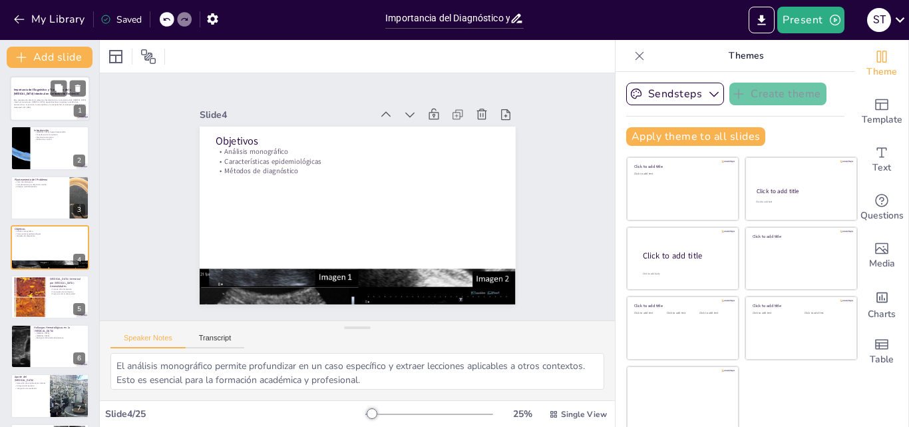
click at [43, 103] on p "Esta presentación aborda la relevancia del diagnóstico y tratamiento de la esqu…" at bounding box center [50, 102] width 72 height 7
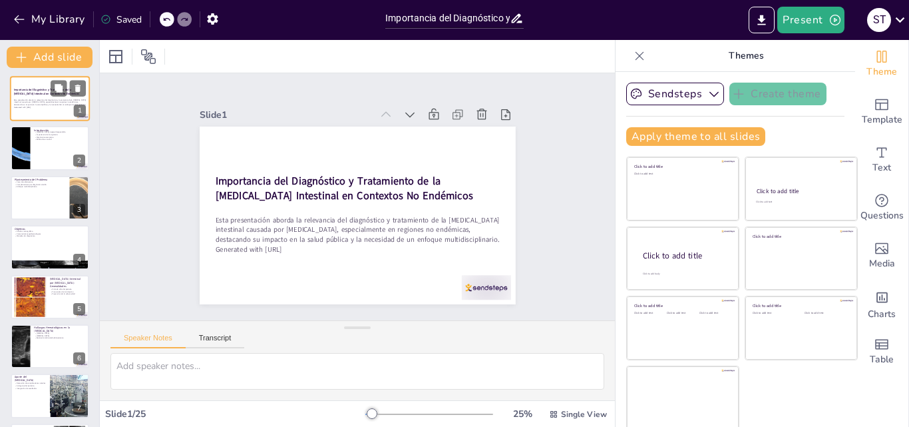
scroll to position [0, 0]
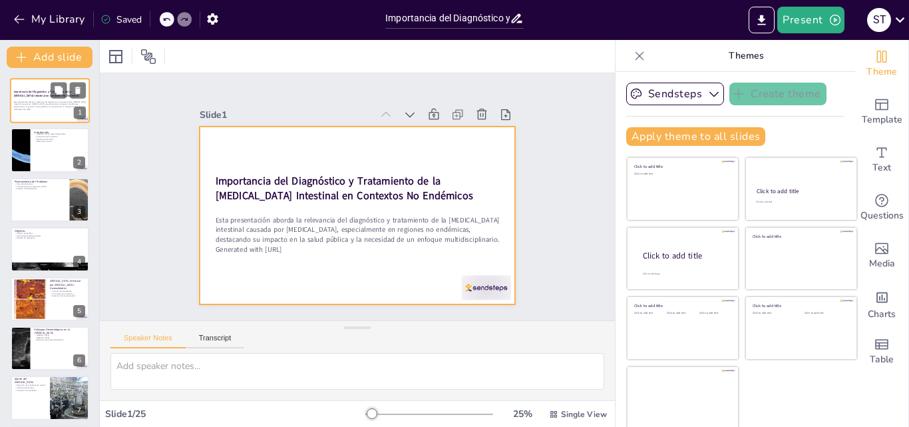
click at [24, 85] on div at bounding box center [50, 100] width 80 height 45
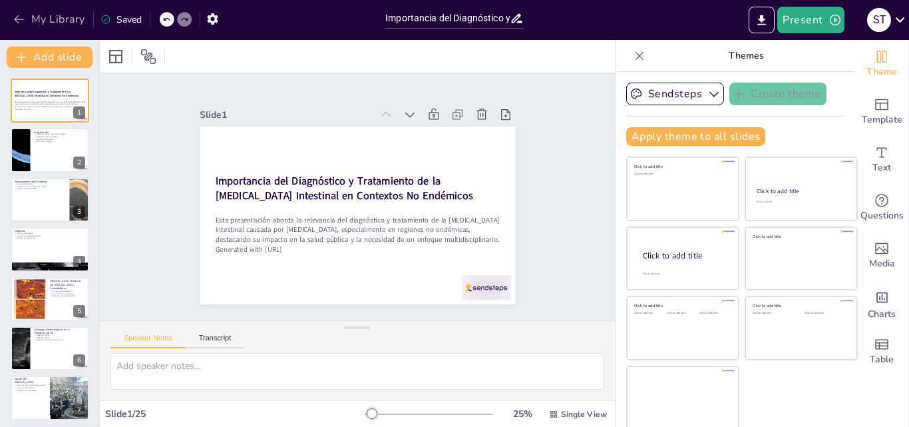
click at [10, 20] on button "My Library" at bounding box center [50, 19] width 81 height 21
